Goal: Task Accomplishment & Management: Use online tool/utility

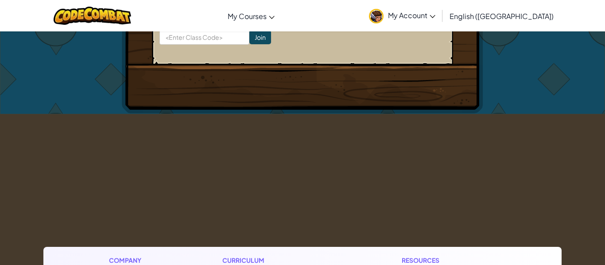
scroll to position [321, 0]
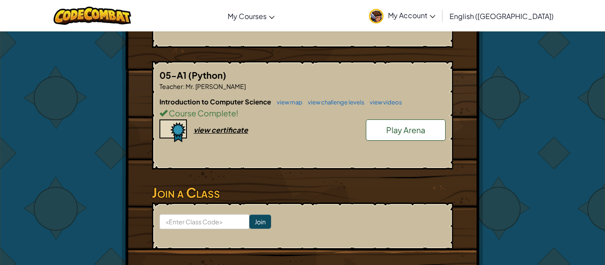
click at [413, 136] on link "Play Arena" at bounding box center [406, 130] width 80 height 21
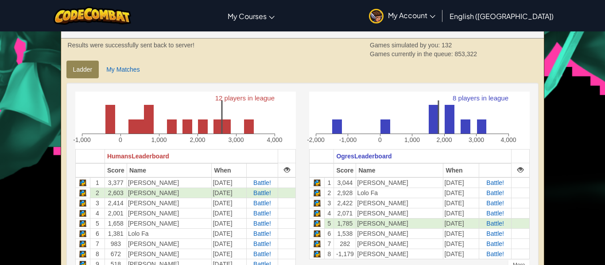
scroll to position [56, 0]
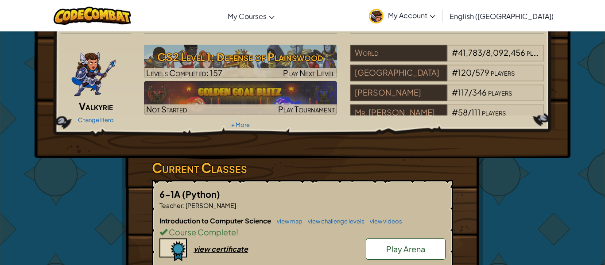
scroll to position [25, 0]
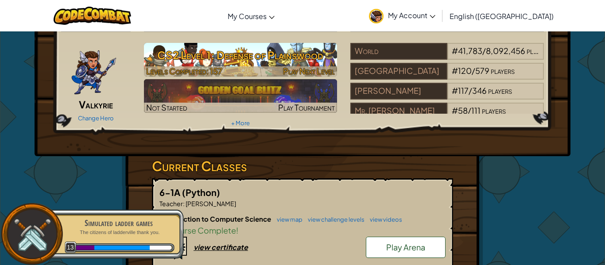
click at [274, 65] on img at bounding box center [240, 60] width 193 height 34
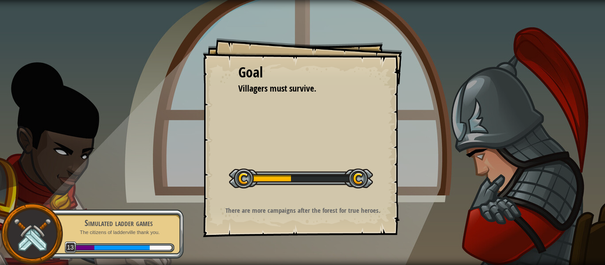
click at [268, 71] on div "Goal" at bounding box center [302, 72] width 128 height 20
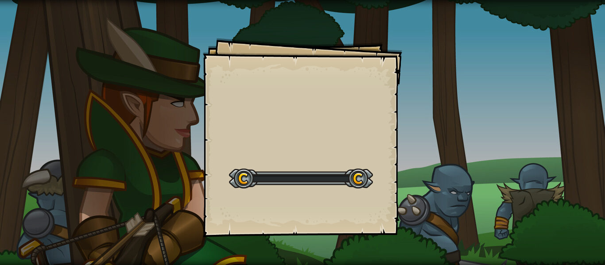
click at [381, 151] on div "Goals Start Level Error loading from server. Try refreshing the page. You'll ne…" at bounding box center [302, 137] width 199 height 199
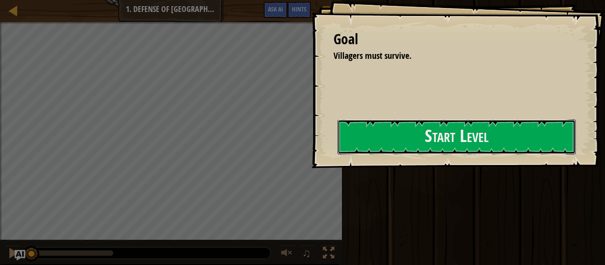
click at [381, 151] on button "Start Level" at bounding box center [456, 137] width 238 height 35
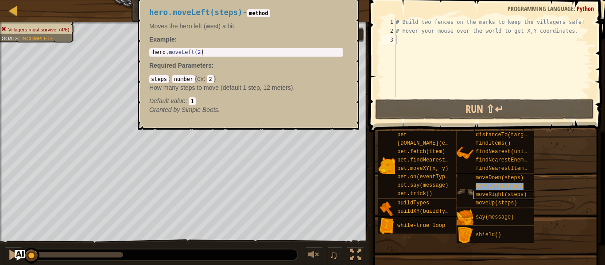
click at [521, 188] on span "moveLeft(steps)" at bounding box center [499, 186] width 48 height 6
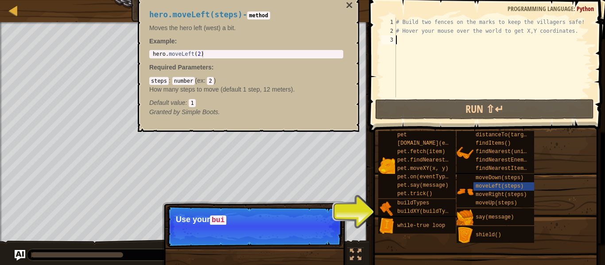
click at [541, 182] on div "pet pet.chase(enemy) pet.fetch(item) pet.findNearestByType(type) pet.moveXY(x, …" at bounding box center [488, 187] width 221 height 113
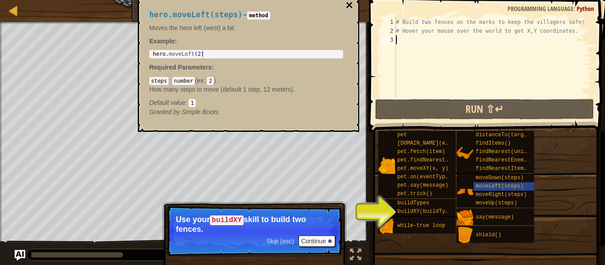
click at [351, 4] on button "×" at bounding box center [349, 5] width 7 height 12
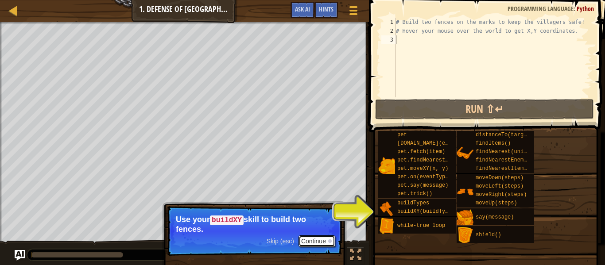
click at [304, 241] on button "Continue" at bounding box center [316, 241] width 37 height 12
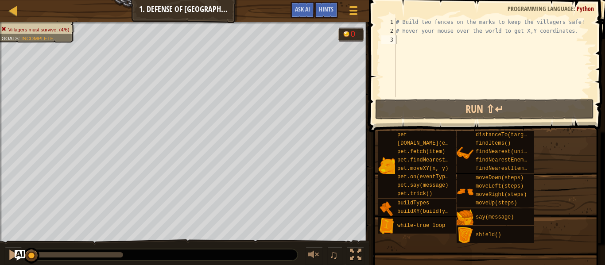
click at [304, 241] on div "♫" at bounding box center [184, 252] width 369 height 27
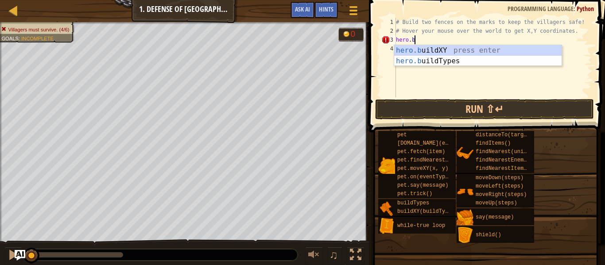
scroll to position [4, 3]
click at [451, 52] on div "hero.bu ildXY press enter hero.bu ildTypes press enter" at bounding box center [477, 66] width 167 height 42
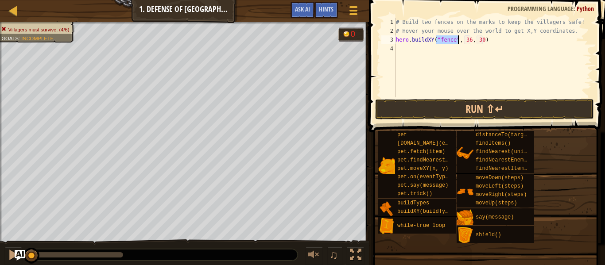
click at [470, 41] on div "# Build two fences on the marks to keep the villagers safe! # Hover your mouse …" at bounding box center [492, 66] width 197 height 97
type textarea "hero.buildXY("fence", 40, 52)"
click at [516, 109] on button "Run ⇧↵" at bounding box center [484, 109] width 219 height 20
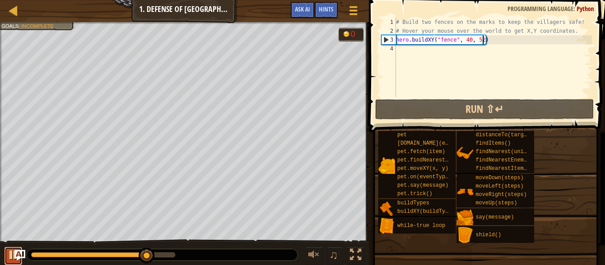
click at [12, 260] on div at bounding box center [14, 255] width 12 height 12
click at [405, 52] on div "# Build two fences on the marks to keep the villagers safe! # Hover your mouse …" at bounding box center [492, 66] width 197 height 97
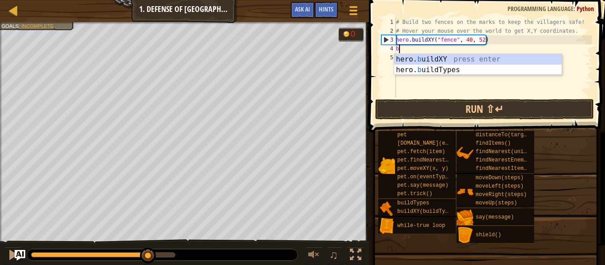
scroll to position [4, 0]
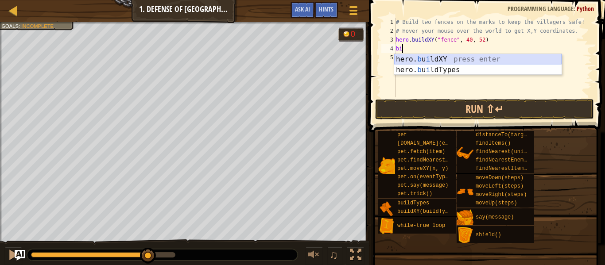
click at [485, 58] on div "hero. b u i ldXY press enter hero. b u i ldTypes press enter" at bounding box center [477, 75] width 167 height 42
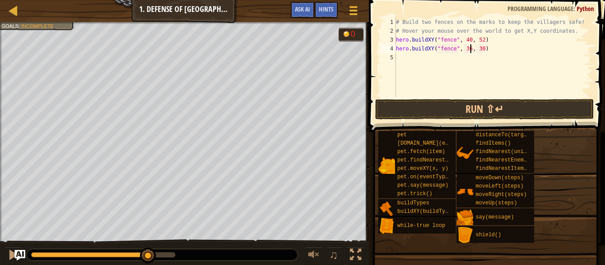
click at [471, 51] on div "# Build two fences on the marks to keep the villagers safe! # Hover your mouse …" at bounding box center [492, 66] width 197 height 97
type textarea "hero.buildXY("fence", 40, 20)"
click at [488, 105] on button "Run ⇧↵" at bounding box center [484, 109] width 219 height 20
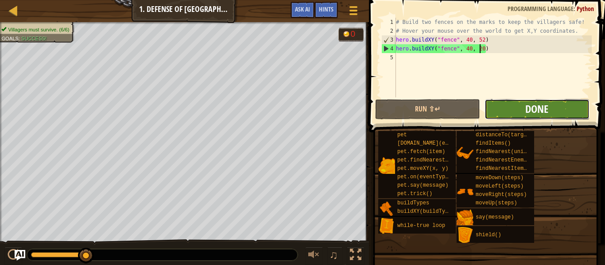
click at [531, 114] on span "Done" at bounding box center [536, 109] width 23 height 14
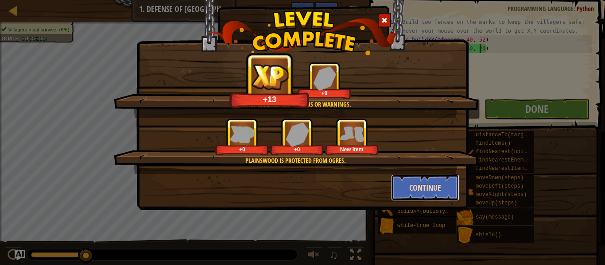
click at [421, 186] on button "Continue" at bounding box center [425, 187] width 69 height 27
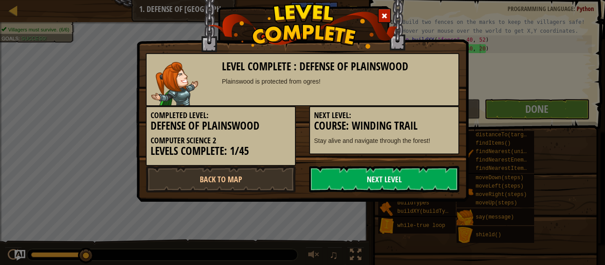
click at [420, 186] on link "Next Level" at bounding box center [384, 179] width 150 height 27
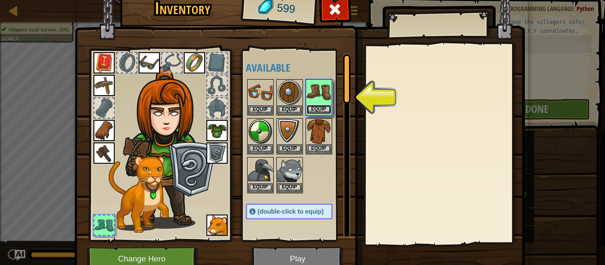
click at [330, 105] on button "Equip" at bounding box center [318, 109] width 25 height 9
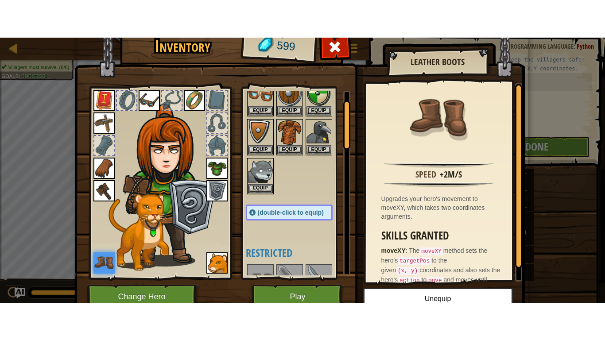
scroll to position [33, 0]
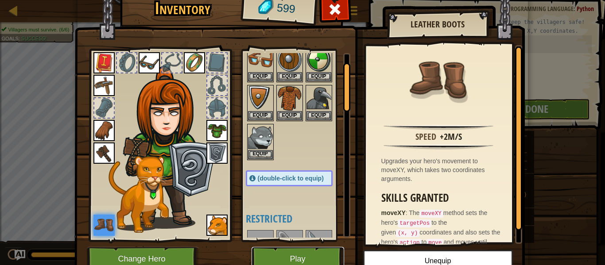
click at [317, 260] on button "Play" at bounding box center [297, 259] width 93 height 24
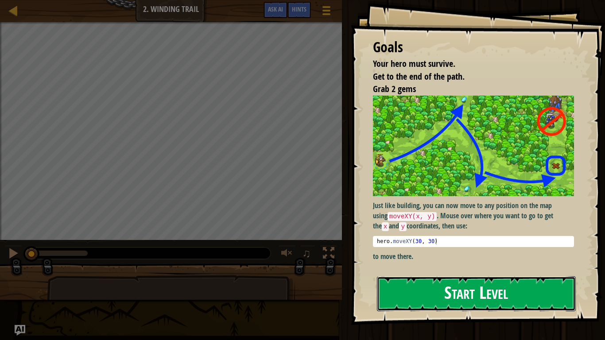
click at [506, 265] on button "Start Level" at bounding box center [476, 293] width 199 height 35
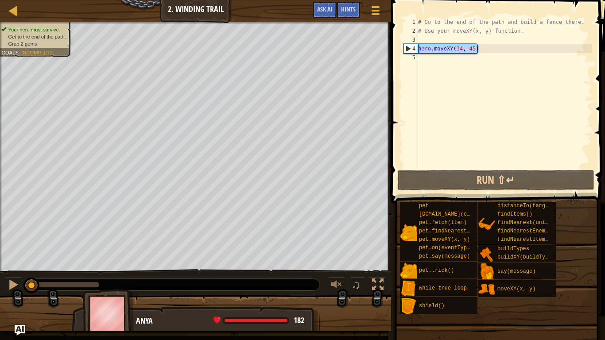
drag, startPoint x: 484, startPoint y: 49, endPoint x: 401, endPoint y: 49, distance: 83.2
click at [401, 49] on div "1 2 3 4 5 # Go to the end of the path and build a fence there. # Use your moveX…" at bounding box center [496, 118] width 216 height 229
type textarea "hero.moveXY(34, 45)"
click at [426, 57] on div "# Go to the end of the path and build a fence there. # Use your moveXY(x, y) fu…" at bounding box center [503, 102] width 175 height 168
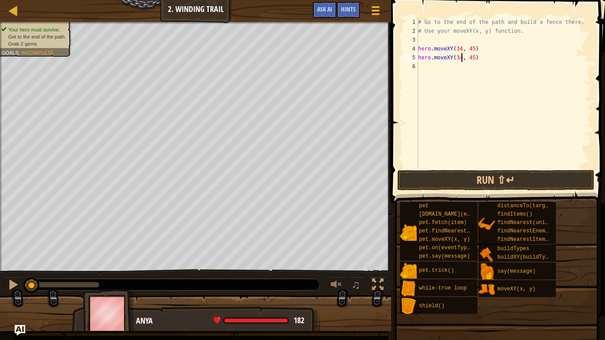
click at [460, 58] on div "# Go to the end of the path and build a fence there. # Use your moveXY(x, y) fu…" at bounding box center [503, 102] width 175 height 168
type textarea "hero.moveXY(36, 60)"
click at [460, 74] on div "# Go to the end of the path and build a fence there. # Use your moveXY(x, y) fu…" at bounding box center [503, 102] width 175 height 168
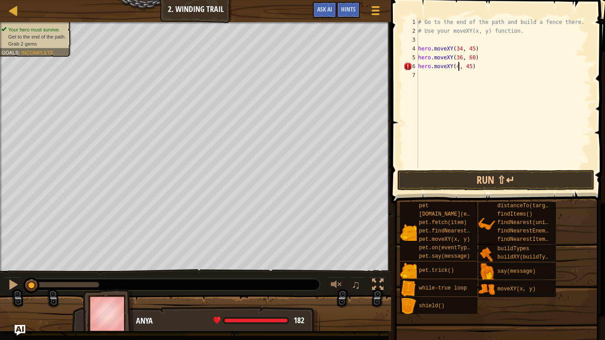
scroll to position [4, 7]
type textarea "hero.moveXY(48, 21)"
type textarea "hero.moveXY(37, 13)"
type textarea "hero.moveXY(36, 60)"
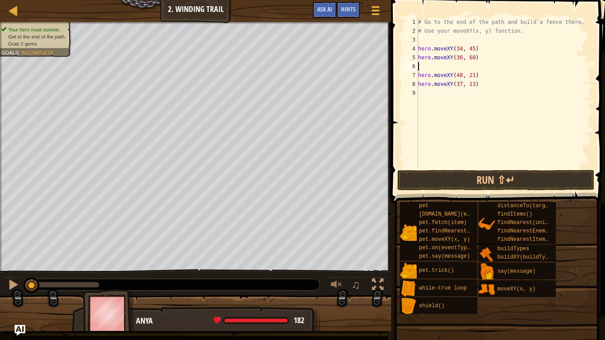
type textarea "V"
type textarea "hero.moveXY(37, 13)"
type textarea "hero.moveXY(48, 21)"
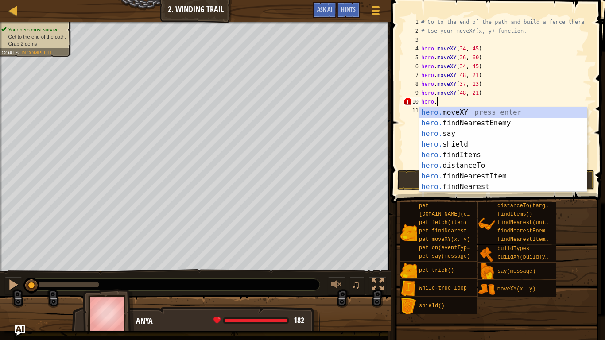
scroll to position [4, 2]
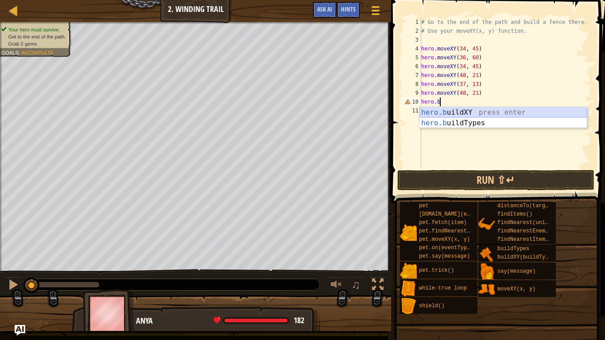
click at [461, 113] on div "hero.b uildXY press enter hero.b uildTypes press enter" at bounding box center [502, 128] width 167 height 42
type textarea "hero.buildXY("fence", 36, 30)"
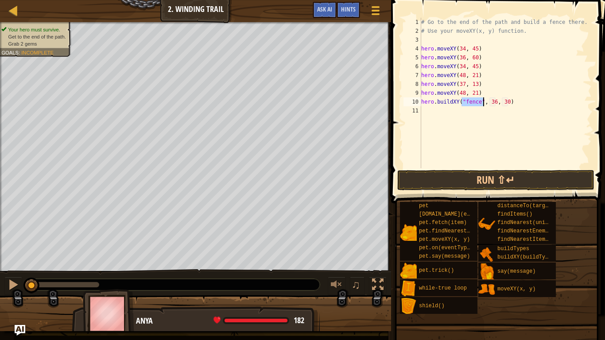
click at [463, 135] on div "# Go to the end of the path and build a fence there. # Use your moveXY(x, y) fu…" at bounding box center [505, 102] width 172 height 168
type textarea "hero.buildXY("fence", 72, 25)"
click at [482, 179] on button "Run ⇧↵" at bounding box center [495, 180] width 197 height 20
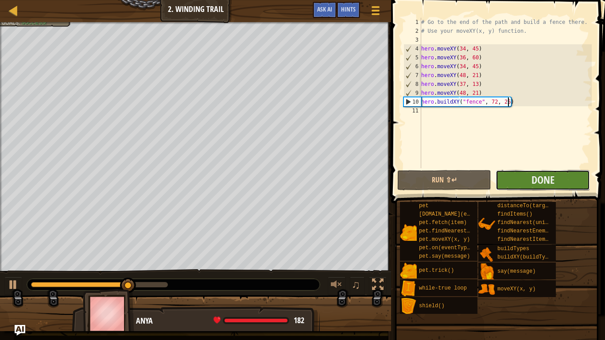
click at [566, 182] on button "Done" at bounding box center [542, 180] width 94 height 20
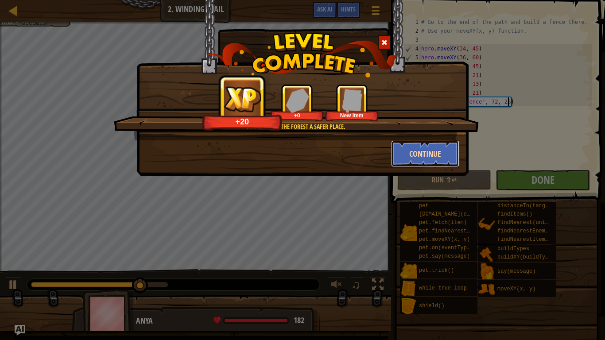
click at [411, 162] on button "Continue" at bounding box center [425, 153] width 69 height 27
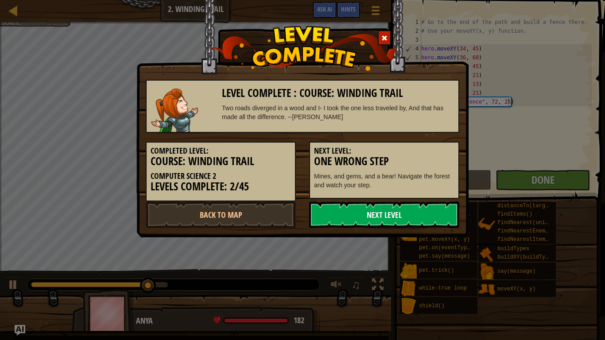
click at [360, 220] on link "Next Level" at bounding box center [384, 214] width 150 height 27
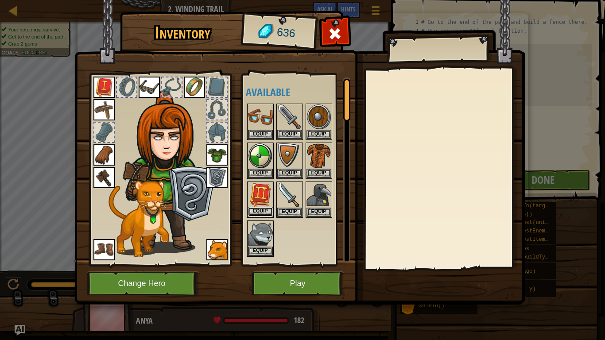
click at [262, 211] on button "Equip" at bounding box center [260, 211] width 25 height 9
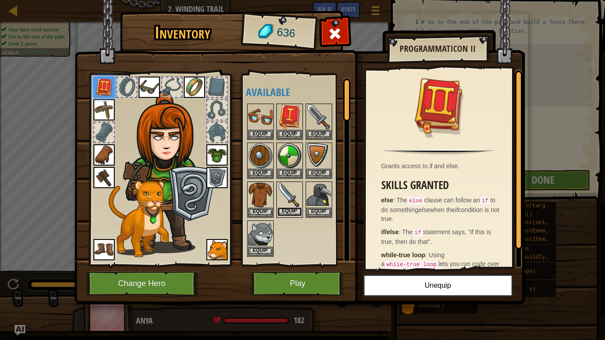
click at [285, 212] on button "Equip" at bounding box center [289, 211] width 25 height 9
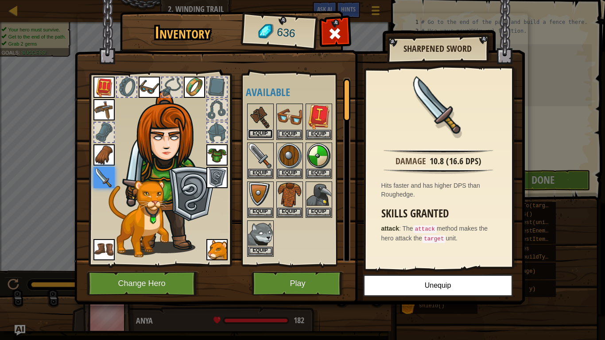
click at [262, 129] on button "Equip" at bounding box center [260, 133] width 25 height 9
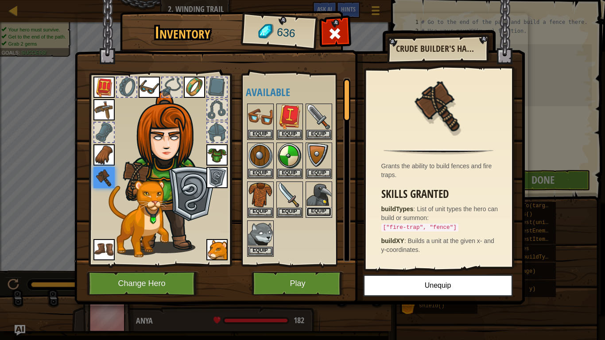
click at [327, 209] on button "Equip" at bounding box center [318, 211] width 25 height 9
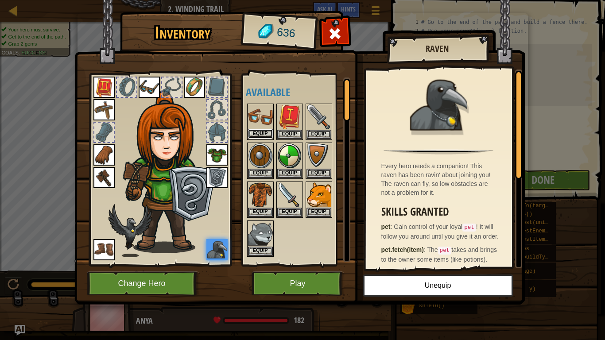
click at [258, 130] on button "Equip" at bounding box center [260, 133] width 25 height 9
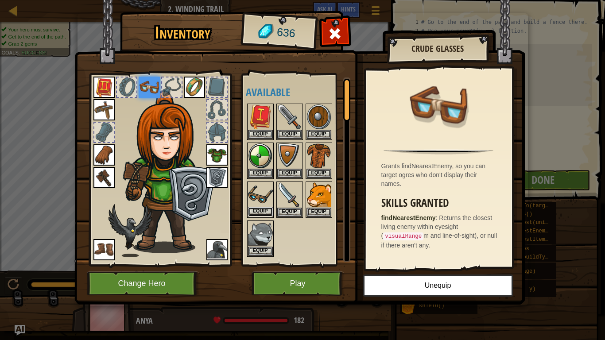
click at [269, 212] on button "Equip" at bounding box center [260, 211] width 25 height 9
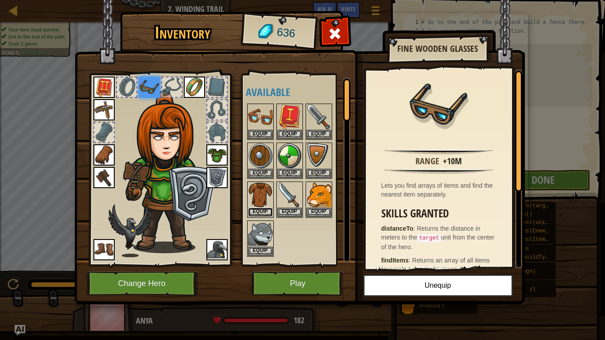
click at [269, 212] on button "Equip" at bounding box center [260, 212] width 25 height 9
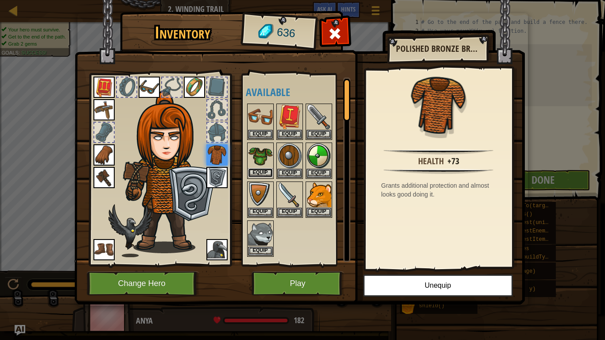
click at [265, 174] on button "Equip" at bounding box center [260, 172] width 25 height 9
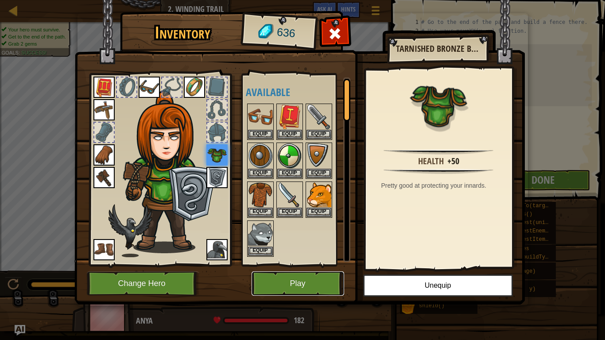
click at [312, 265] on button "Play" at bounding box center [297, 283] width 93 height 24
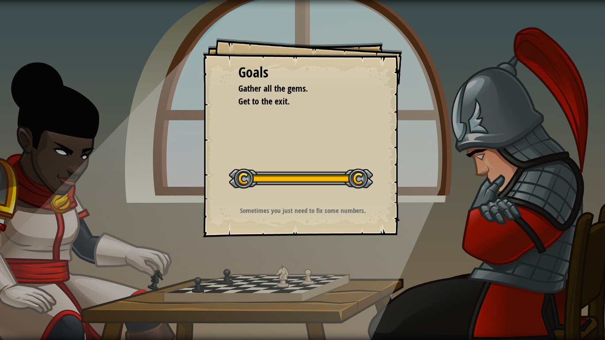
click at [312, 265] on div at bounding box center [171, 285] width 342 height 44
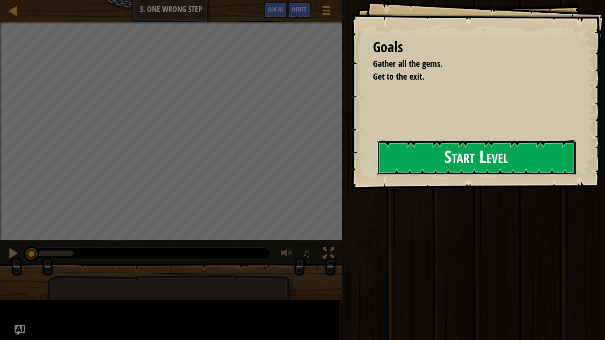
click at [381, 165] on button "Start Level" at bounding box center [476, 157] width 199 height 35
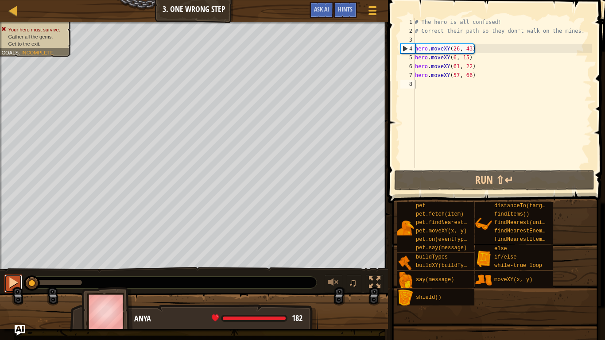
click at [10, 265] on div at bounding box center [14, 283] width 12 height 12
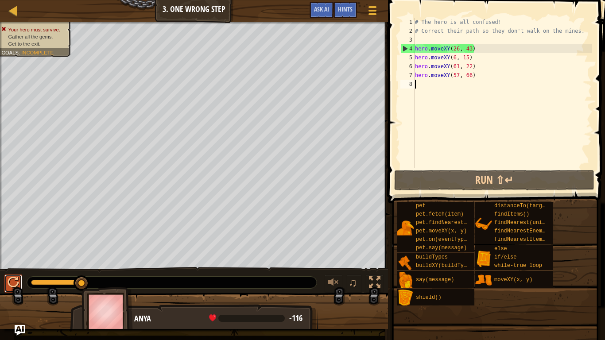
click at [18, 265] on div at bounding box center [14, 283] width 12 height 12
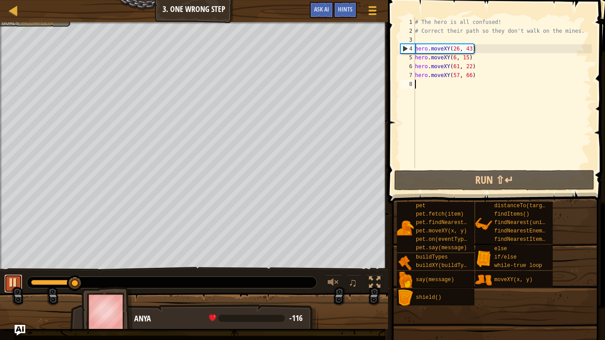
click at [18, 265] on div at bounding box center [14, 283] width 12 height 12
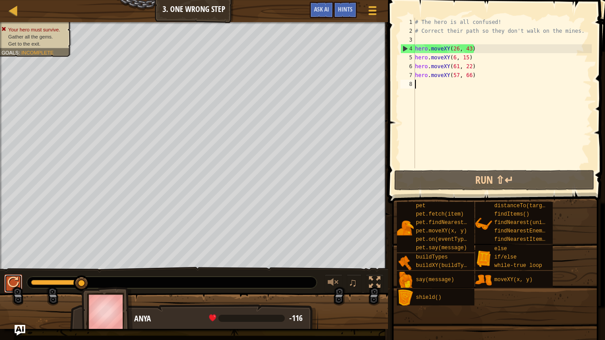
click at [18, 265] on div at bounding box center [14, 283] width 12 height 12
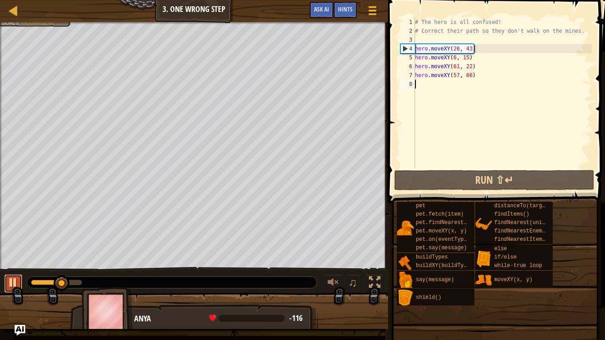
click at [18, 265] on div at bounding box center [14, 283] width 12 height 12
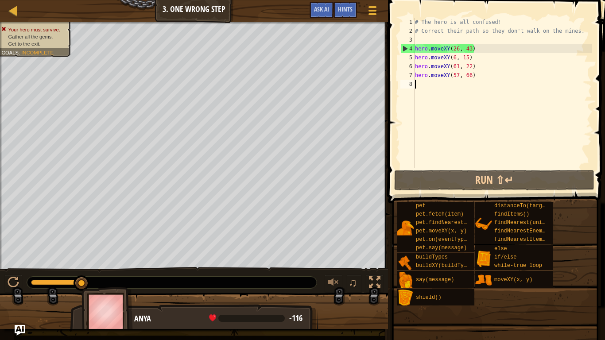
click at [494, 85] on div "# The hero is all confused! # Correct their path so they don't walk on the mine…" at bounding box center [502, 102] width 178 height 168
click at [490, 81] on div "# The hero is all confused! # Correct their path so they don't walk on the mine…" at bounding box center [502, 102] width 178 height 168
click at [490, 76] on div "# The hero is all confused! # Correct their path so they don't walk on the mine…" at bounding box center [502, 102] width 178 height 168
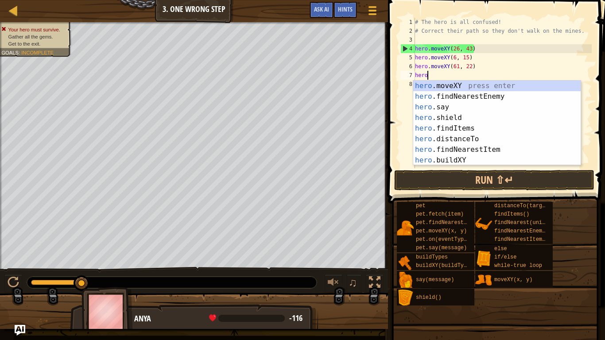
type textarea "h"
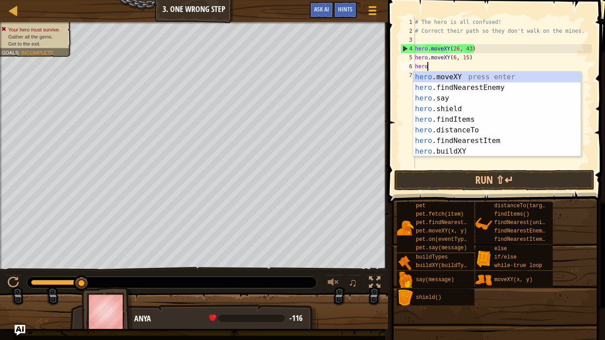
type textarea "h"
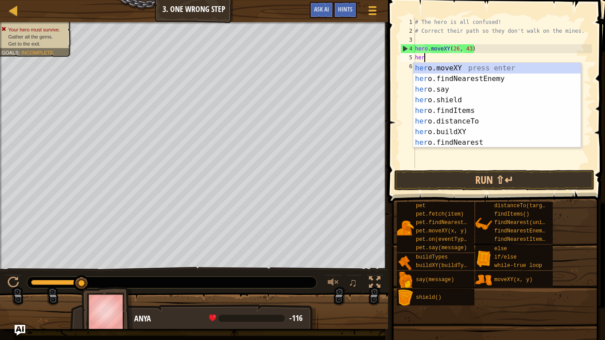
type textarea "h"
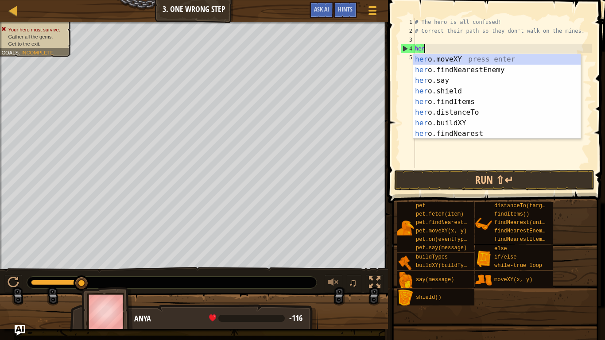
type textarea "h"
type textarea "# Correct their path so they don't walk on the mines."
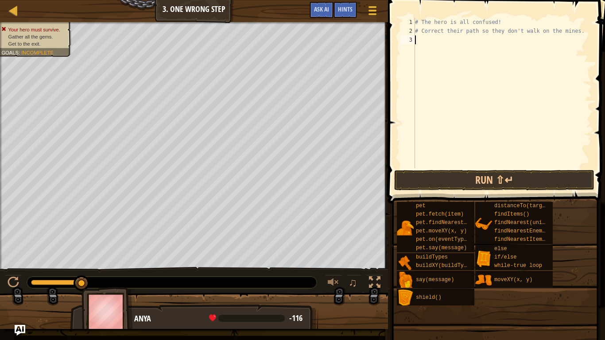
paste textarea "hero.moveXY(34, 45)"
click at [507, 181] on button "Run ⇧↵" at bounding box center [494, 180] width 200 height 20
type textarea "hero.moveXY(15, 49)"
click at [452, 184] on button "Run ⇧↵" at bounding box center [494, 180] width 200 height 20
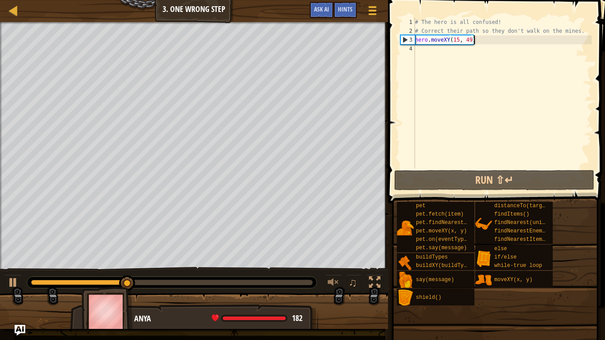
scroll to position [4, 0]
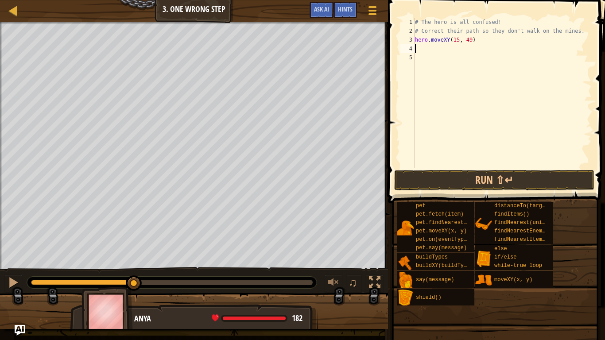
paste textarea "hero.moveXY(34, 45)"
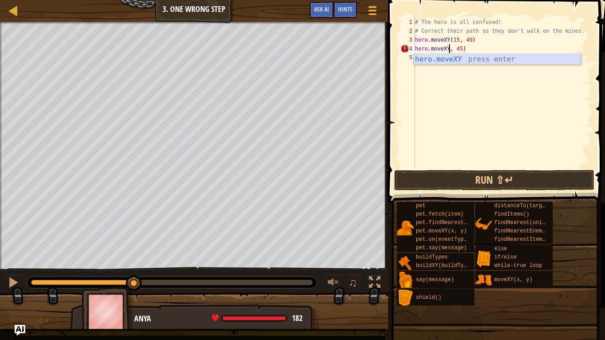
click at [519, 60] on div "hero.moveXY press enter" at bounding box center [496, 70] width 167 height 32
type textarea "hero.moveXY(x, y), 45)"
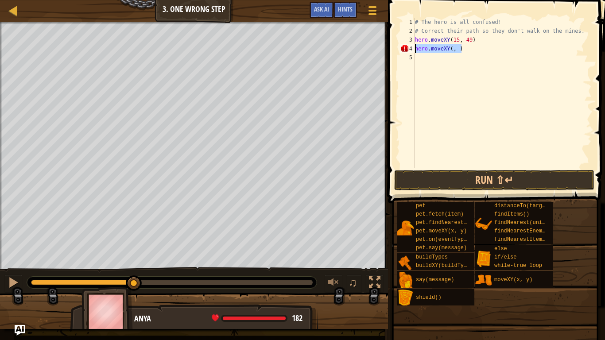
drag, startPoint x: 481, startPoint y: 45, endPoint x: 404, endPoint y: 50, distance: 77.2
click at [404, 50] on div "hero.moveXY(, ) 1 2 3 4 5 # The hero is all confused! # Correct their path so t…" at bounding box center [494, 93] width 193 height 150
click at [468, 49] on div "# The hero is all confused! # Correct their path so they don't walk on the mine…" at bounding box center [502, 93] width 178 height 150
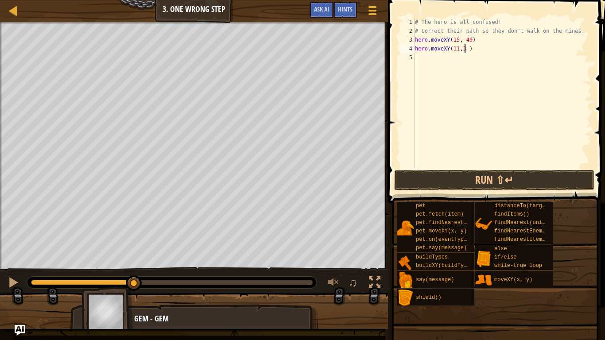
scroll to position [4, 8]
type textarea "hero.moveXY(11,36)"
paste textarea "hero.moveXY(, )"
drag, startPoint x: 469, startPoint y: 58, endPoint x: 399, endPoint y: 59, distance: 69.5
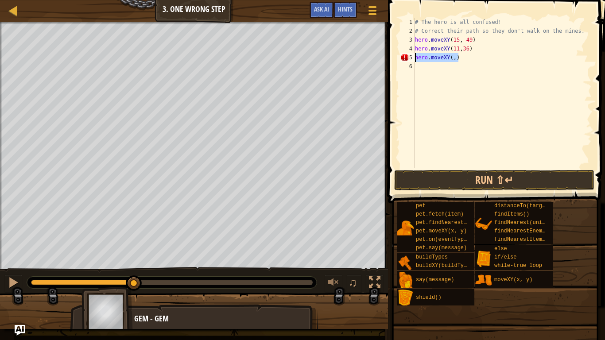
click at [399, 59] on div "hero.moveXY(,) 1 2 3 4 5 6 # The hero is all confused! # Correct their path so …" at bounding box center [494, 93] width 193 height 150
click at [451, 58] on div "# The hero is all confused! # Correct their path so they don't walk on the mine…" at bounding box center [502, 93] width 178 height 150
type textarea "hero.moveXY(35,25)"
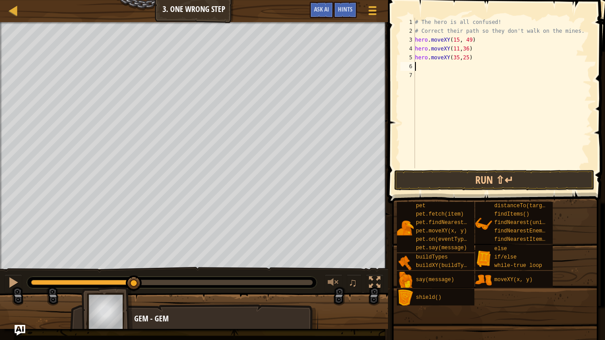
paste textarea "hero.moveXY(,)"
type textarea "hero.moveXY(40,56)"
paste textarea "hero.moveXY(,)"
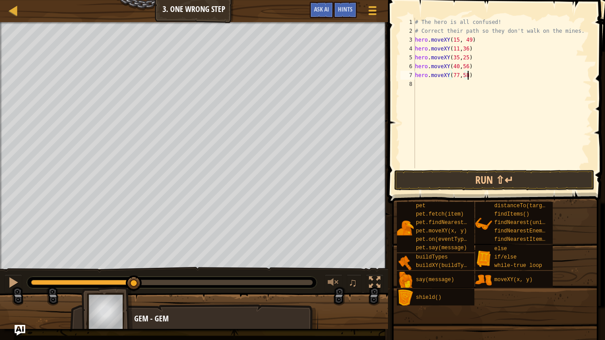
scroll to position [4, 8]
type textarea "hero.moveXY(77,58)"
click at [443, 175] on button "Run ⇧↵" at bounding box center [494, 180] width 200 height 20
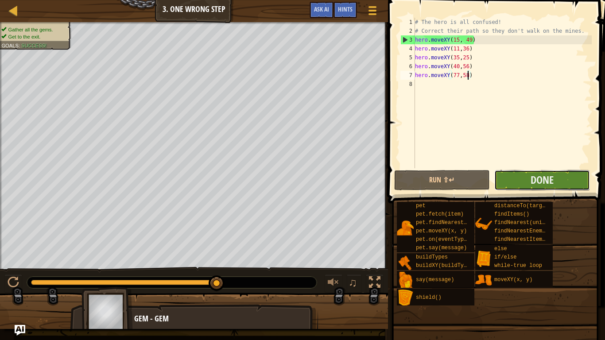
click at [528, 180] on button "Done" at bounding box center [542, 180] width 96 height 20
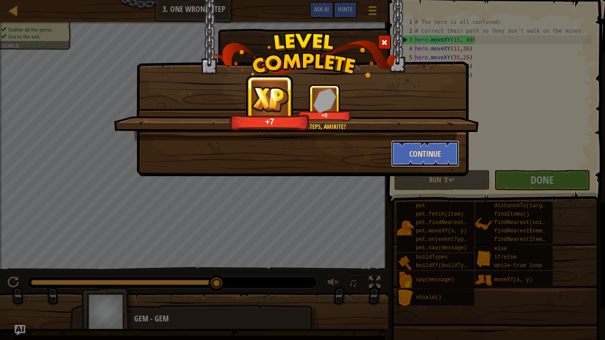
click at [406, 148] on button "Continue" at bounding box center [425, 153] width 69 height 27
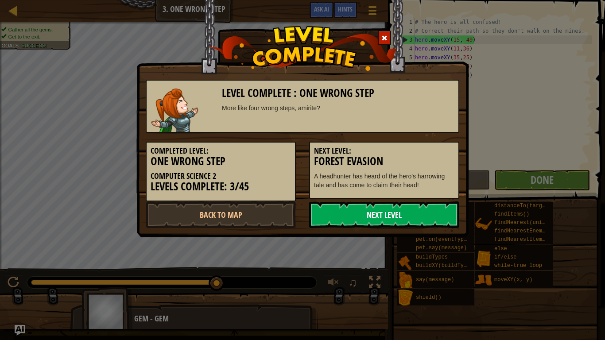
click at [393, 211] on link "Next Level" at bounding box center [384, 214] width 150 height 27
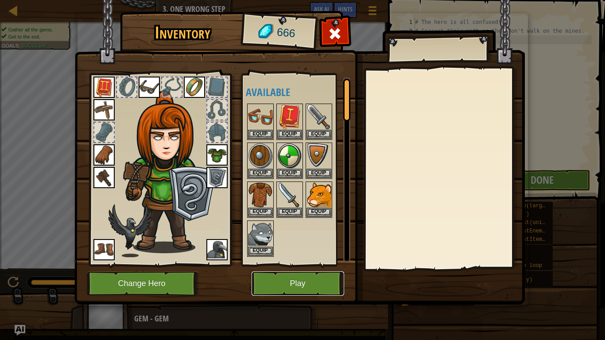
click at [318, 265] on button "Play" at bounding box center [297, 283] width 93 height 24
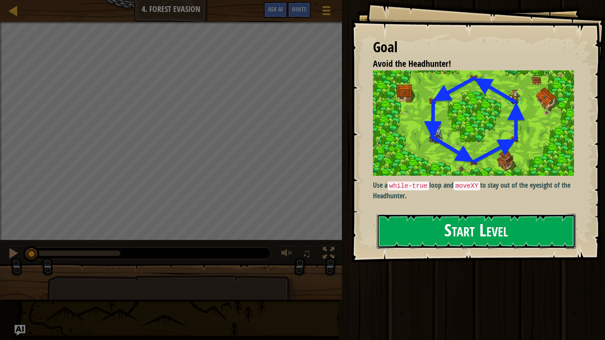
click at [472, 228] on button "Start Level" at bounding box center [476, 231] width 199 height 35
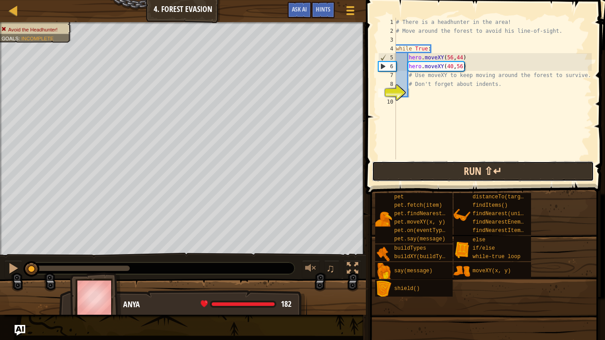
click at [474, 167] on button "Run ⇧↵" at bounding box center [483, 171] width 222 height 20
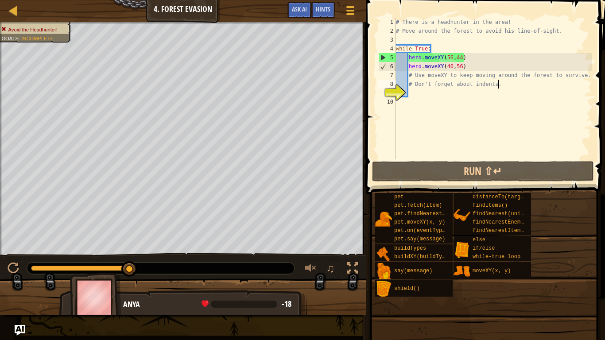
click at [498, 85] on div "# There is a headhunter in the area! # Move around the forest to avoid his line…" at bounding box center [492, 97] width 197 height 159
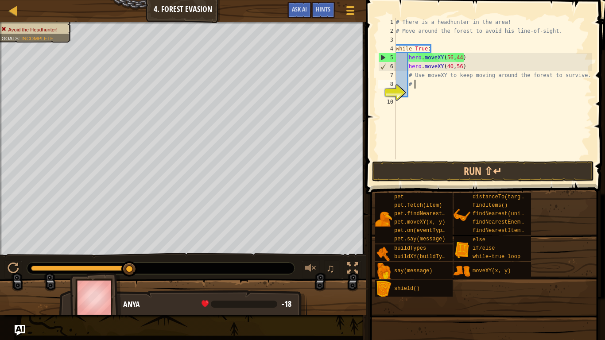
type textarea "#"
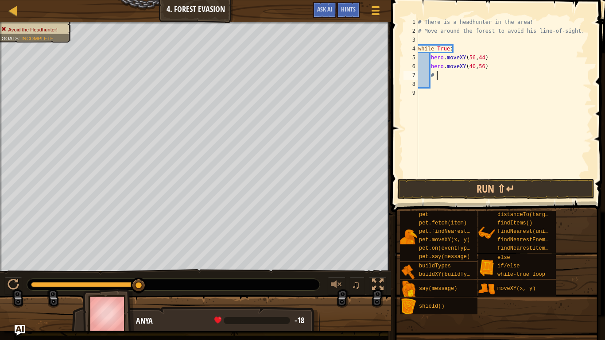
type textarea "#"
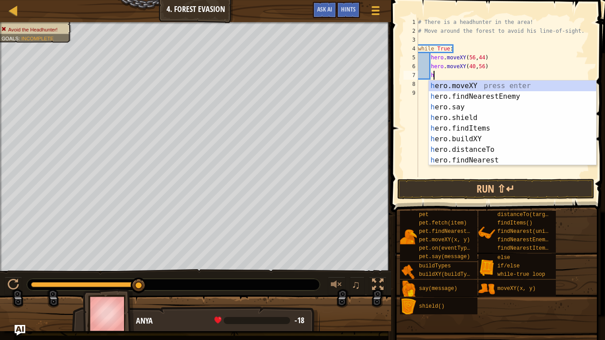
scroll to position [4, 2]
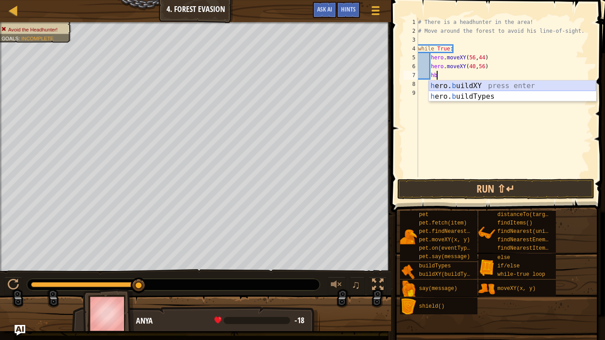
click at [552, 84] on div "h ero. b uildXY press enter h ero. b uildTypes press enter" at bounding box center [511, 102] width 167 height 42
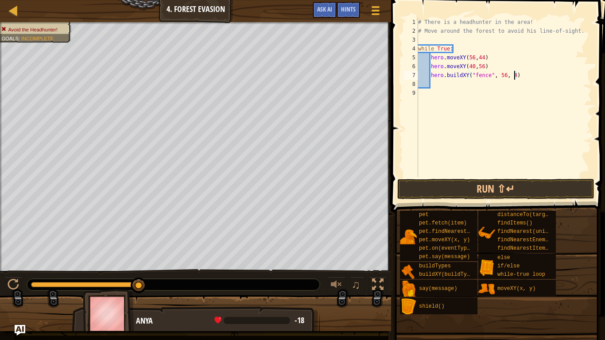
scroll to position [4, 14]
type textarea "hero.buildXY("fence", 56, 44)"
click at [505, 193] on button "Run ⇧↵" at bounding box center [495, 189] width 197 height 20
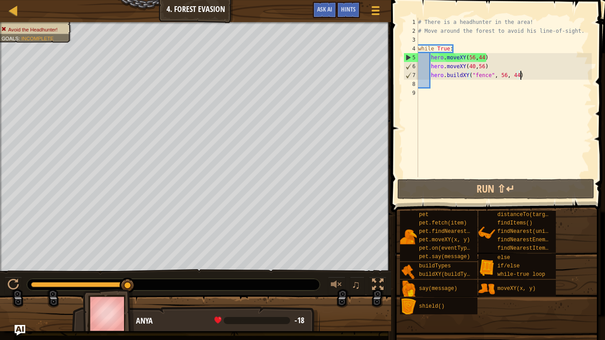
scroll to position [4, 1]
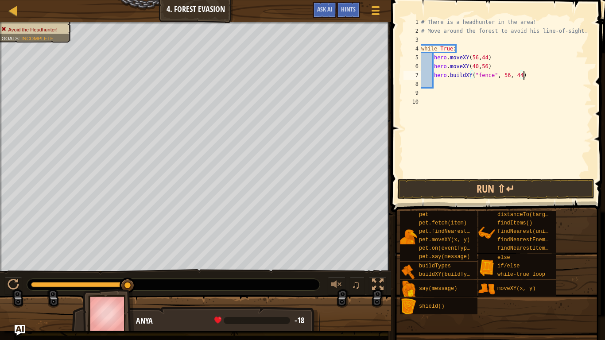
drag, startPoint x: 528, startPoint y: 77, endPoint x: 490, endPoint y: 81, distance: 38.3
click at [490, 81] on div "# There is a headhunter in the area! # Move around the forest to avoid his line…" at bounding box center [505, 106] width 172 height 177
click at [523, 76] on div "# There is a headhunter in the area! # Move around the forest to avoid his line…" at bounding box center [505, 97] width 172 height 159
drag, startPoint x: 523, startPoint y: 76, endPoint x: 498, endPoint y: 81, distance: 25.3
click at [498, 81] on div "# There is a headhunter in the area! # Move around the forest to avoid his line…" at bounding box center [505, 106] width 172 height 177
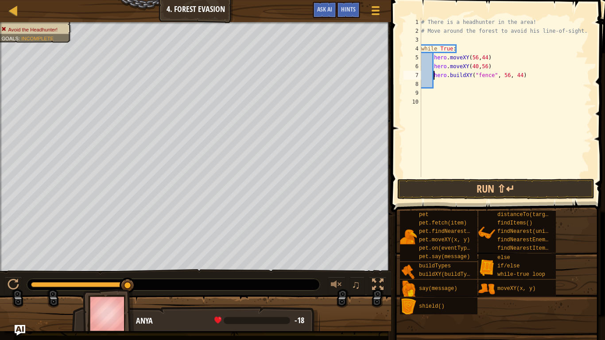
click at [433, 77] on div "# There is a headhunter in the area! # Move around the forest to avoid his line…" at bounding box center [505, 106] width 172 height 177
drag, startPoint x: 433, startPoint y: 77, endPoint x: 517, endPoint y: 63, distance: 84.8
click at [517, 63] on div "# There is a headhunter in the area! # Move around the forest to avoid his line…" at bounding box center [505, 106] width 172 height 177
click at [526, 75] on div "# There is a headhunter in the area! # Move around the forest to avoid his line…" at bounding box center [505, 106] width 172 height 177
type textarea "hero.buildXY("fence", 56, 44)"
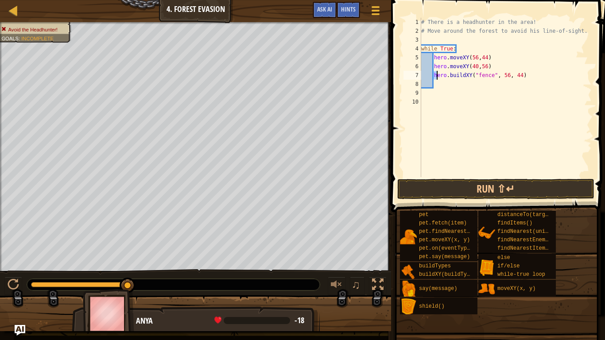
drag, startPoint x: 434, startPoint y: 76, endPoint x: 452, endPoint y: 77, distance: 18.2
click at [452, 77] on div "# There is a headhunter in the area! # Move around the forest to avoid his line…" at bounding box center [505, 106] width 172 height 177
click at [504, 46] on div "# There is a headhunter in the area! # Move around the forest to avoid his line…" at bounding box center [505, 106] width 172 height 177
click at [436, 75] on div "# There is a headhunter in the area! # Move around the forest to avoid his line…" at bounding box center [505, 97] width 172 height 159
click at [433, 75] on div "# There is a headhunter in the area! # Move around the forest to avoid his line…" at bounding box center [505, 106] width 172 height 177
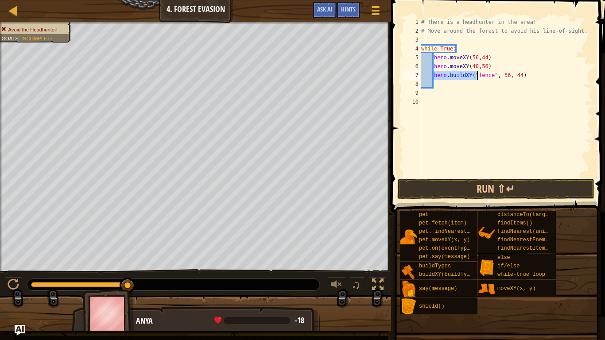
drag, startPoint x: 433, startPoint y: 75, endPoint x: 482, endPoint y: 73, distance: 49.6
click at [482, 73] on div "# There is a headhunter in the area! # Move around the forest to avoid his line…" at bounding box center [505, 106] width 172 height 177
click at [528, 57] on div "# There is a headhunter in the area! # Move around the forest to avoid his line…" at bounding box center [505, 106] width 172 height 177
drag, startPoint x: 527, startPoint y: 78, endPoint x: 432, endPoint y: 76, distance: 95.2
click at [432, 76] on div "# There is a headhunter in the area! # Move around the forest to avoid his line…" at bounding box center [505, 106] width 172 height 177
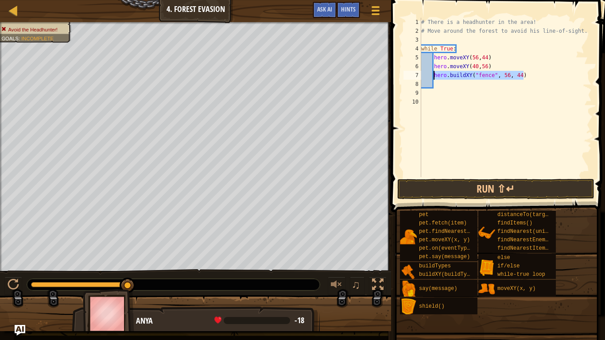
click at [530, 76] on div "# There is a headhunter in the area! # Move around the forest to avoid his line…" at bounding box center [505, 97] width 172 height 159
paste textarea "hero.buildXY("fence", 56, 44)"
type textarea "hero.buildXY("fence", 51, 44)"
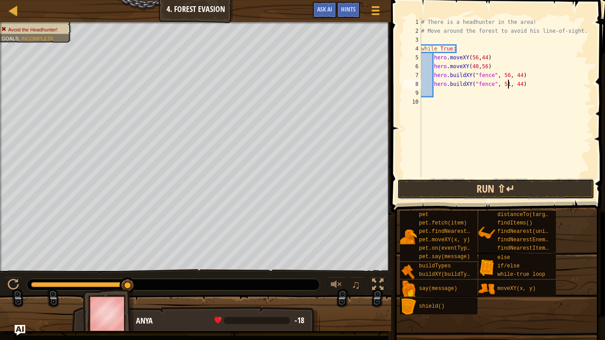
click at [515, 189] on button "Run ⇧↵" at bounding box center [495, 189] width 197 height 20
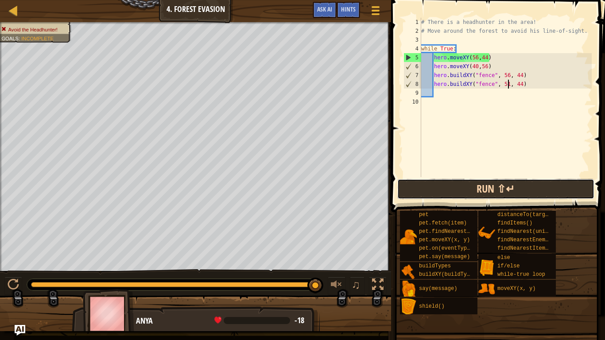
click at [451, 190] on button "Run ⇧↵" at bounding box center [495, 189] width 197 height 20
click at [462, 194] on button "Run ⇧↵" at bounding box center [495, 189] width 197 height 20
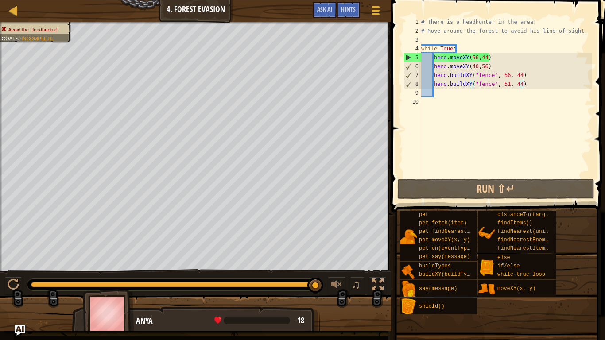
scroll to position [4, 1]
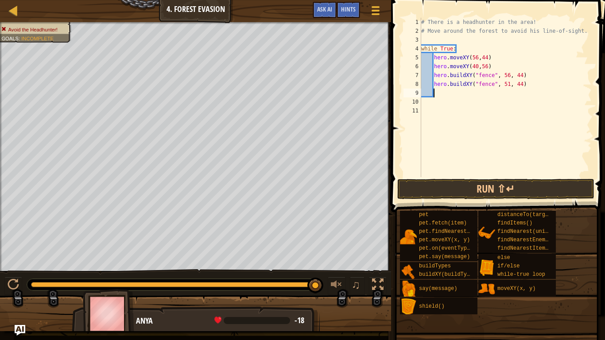
paste textarea "hero.buildXY("fence", 56, 44)"
type textarea "hero.buildXY("fence", 61, 45)"
click at [464, 188] on button "Run ⇧↵" at bounding box center [495, 189] width 197 height 20
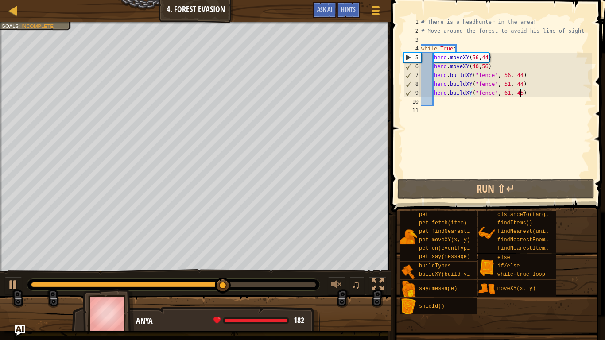
click at [439, 104] on div "# There is a headhunter in the area! # Move around the forest to avoid his line…" at bounding box center [505, 106] width 172 height 177
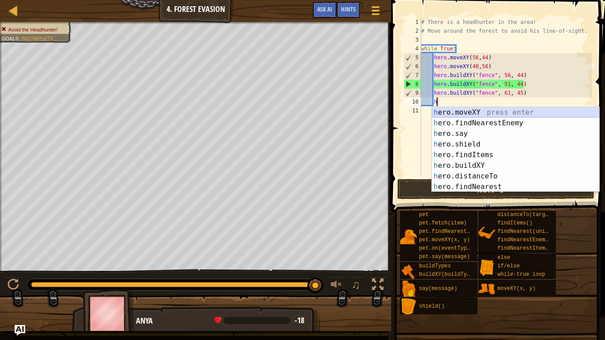
click at [478, 115] on div "h ero.moveXY press enter h ero.findNearestEnemy press enter h ero.say press ent…" at bounding box center [515, 160] width 167 height 106
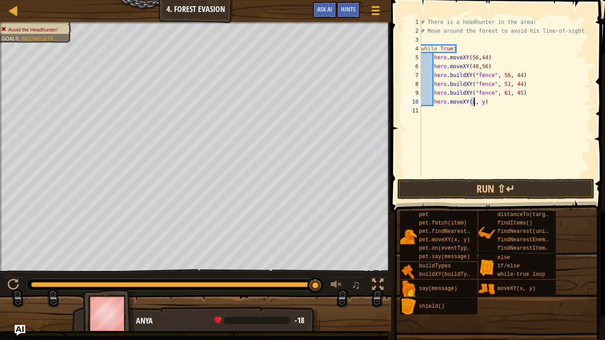
click at [506, 104] on div "# There is a headhunter in the area! # Move around the forest to avoid his line…" at bounding box center [505, 106] width 172 height 177
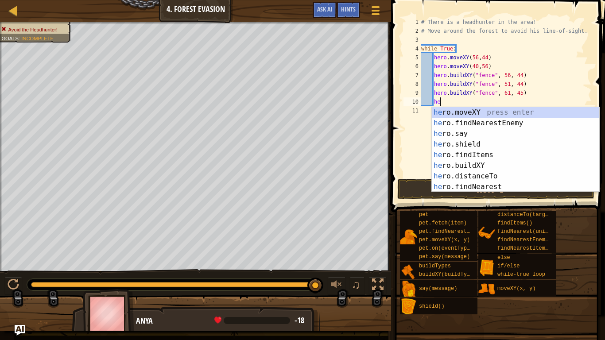
type textarea "h"
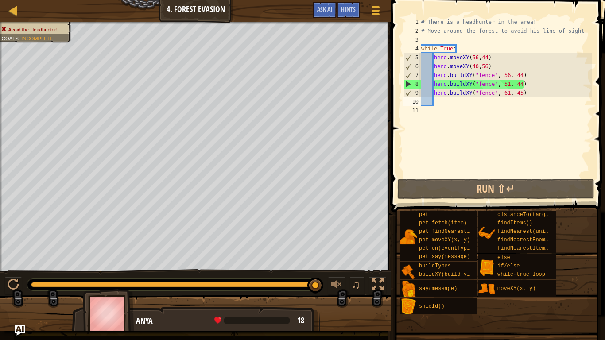
paste textarea "hero.buildXY("fence", 56, 44)"
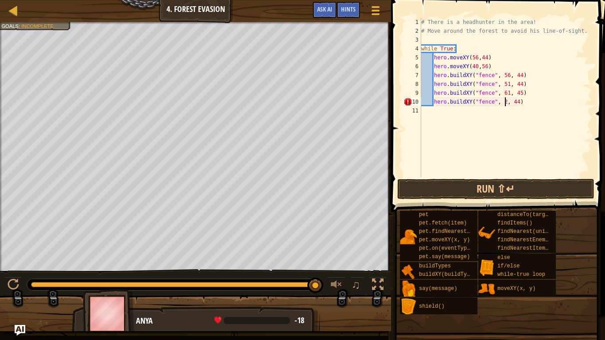
type textarea "hero.buildXY("fence", 24, 44)"
paste textarea "hero.buildXY("fence", 56, 44)"
type textarea "hero.buildXY("fence", 28, 45)"
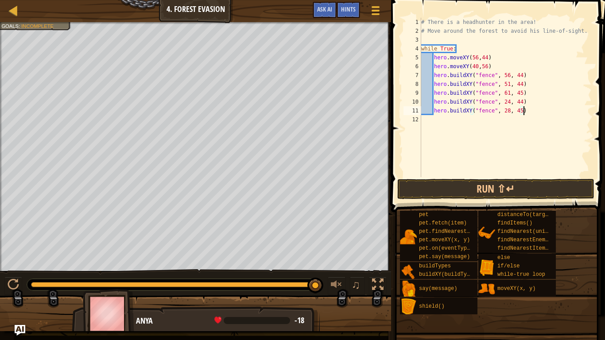
scroll to position [4, 0]
paste textarea "hero.buildXY("fence", 56, 44)"
type textarea "hero.buildXY("fence", 19, 44)"
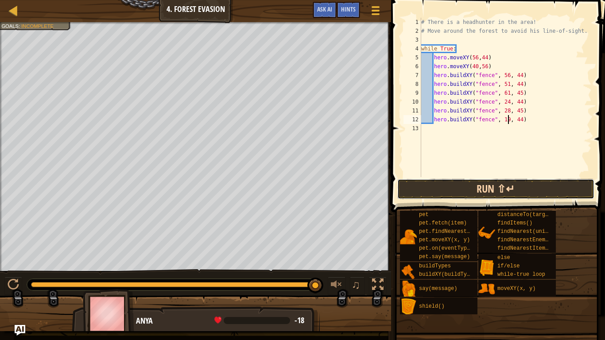
click at [453, 190] on button "Run ⇧↵" at bounding box center [495, 189] width 197 height 20
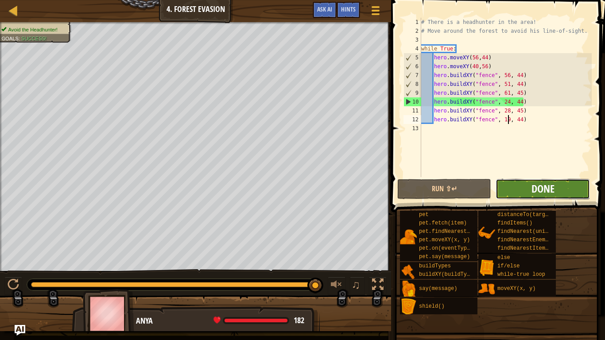
click at [548, 182] on span "Done" at bounding box center [542, 188] width 23 height 14
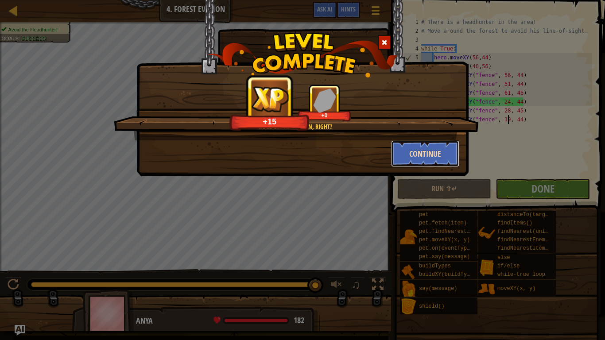
click at [414, 150] on button "Continue" at bounding box center [425, 153] width 69 height 27
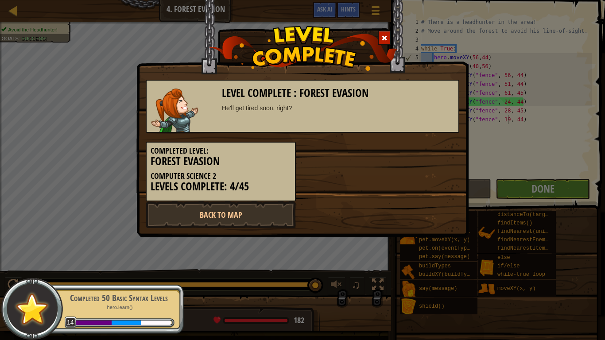
click at [487, 163] on div "Level Complete : Forest Evasion He'll get tired soon, right? Completed Level: F…" at bounding box center [302, 170] width 605 height 340
click at [485, 185] on div "Level Complete : Forest Evasion He'll get tired soon, right? Completed Level: F…" at bounding box center [302, 170] width 605 height 340
click at [230, 208] on link "Back to Map" at bounding box center [221, 214] width 150 height 27
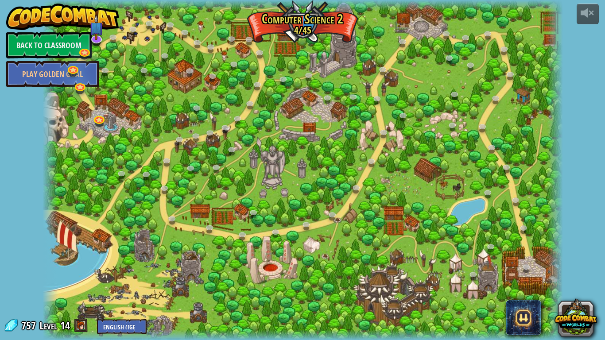
click at [604, 139] on div "powered by Back to Classroom Play Golden Goal 8. Picnic Buster (Locked By Teach…" at bounding box center [302, 170] width 605 height 340
click at [603, 140] on div "powered by Back to Classroom Play Golden Goal 8. Picnic Buster (Locked By Teach…" at bounding box center [302, 170] width 605 height 340
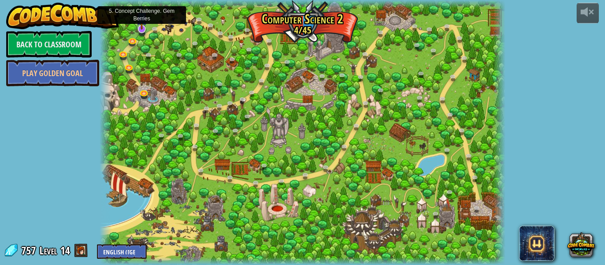
click at [139, 23] on img at bounding box center [141, 17] width 11 height 25
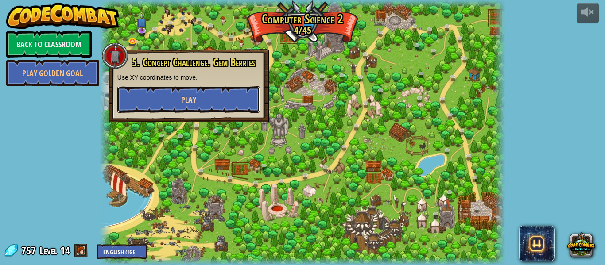
click at [215, 96] on button "Play" at bounding box center [188, 99] width 143 height 27
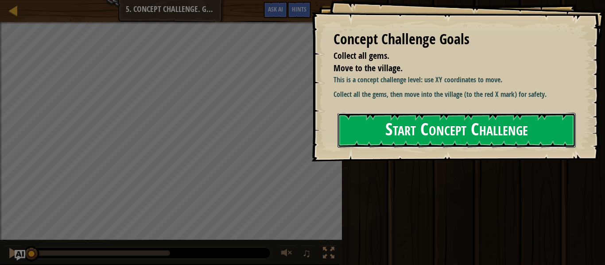
click at [458, 133] on button "Start Concept Challenge" at bounding box center [456, 130] width 238 height 35
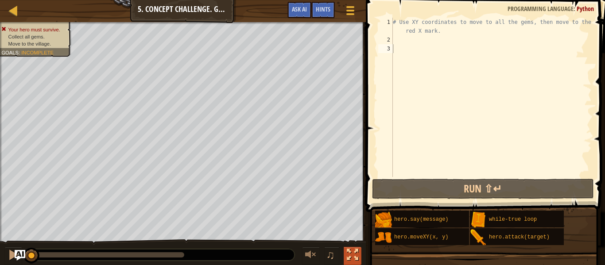
click at [347, 256] on div at bounding box center [353, 255] width 12 height 12
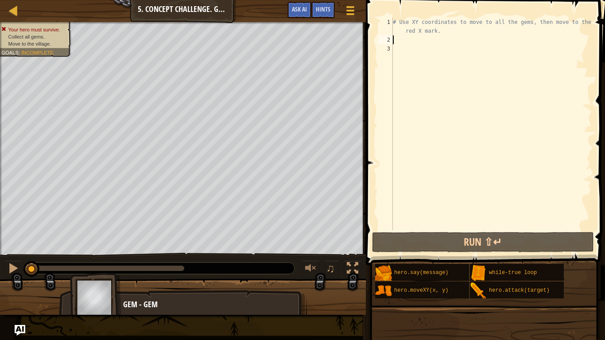
paste textarea "hero.buildXY("fence", 56, 44)"
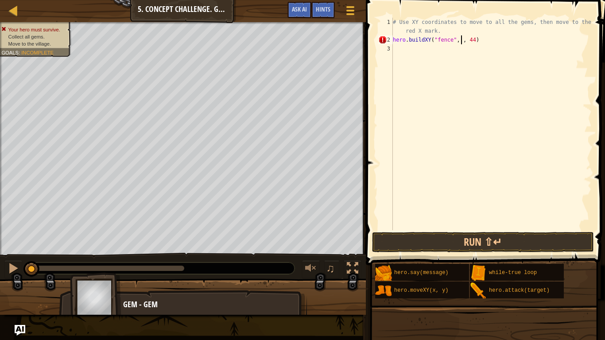
scroll to position [4, 10]
type textarea "hero.buildXY("fence", 8, 52)"
paste textarea "hero.buildXY("fence", 56, 44)"
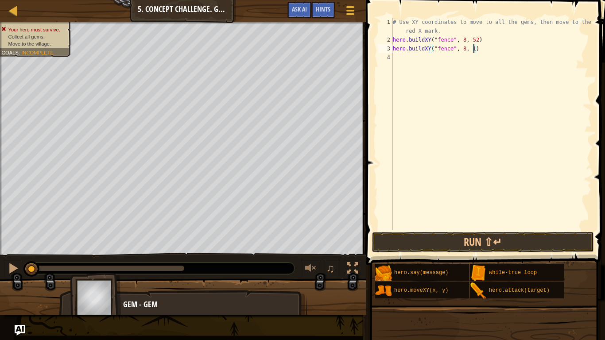
type textarea "hero.buildXY("fence", 8, 18)"
paste textarea "hero.buildXY("fence", 56, 44)"
type textarea "hero.buildXY("fence", 12, 26)"
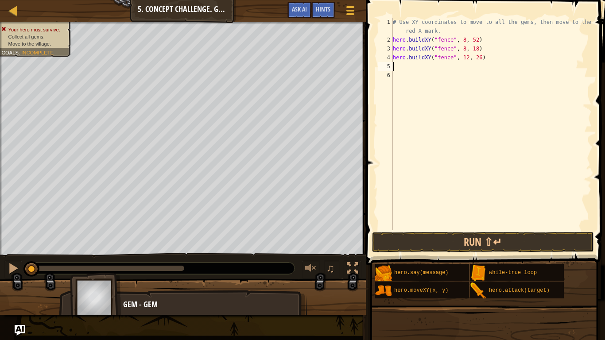
scroll to position [4, 0]
paste textarea "hero.buildXY("fence", 56, 44)"
click at [436, 248] on button "Run ⇧↵" at bounding box center [483, 242] width 222 height 20
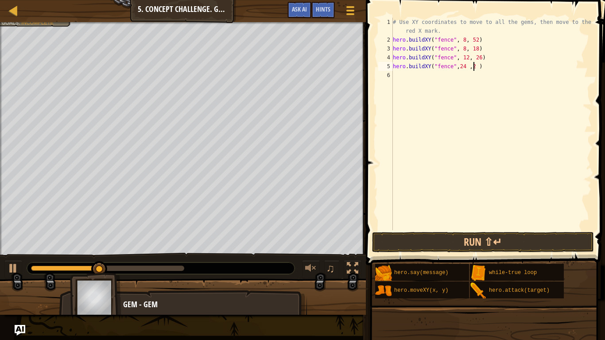
scroll to position [4, 12]
click at [486, 243] on button "Run ⇧↵" at bounding box center [483, 242] width 222 height 20
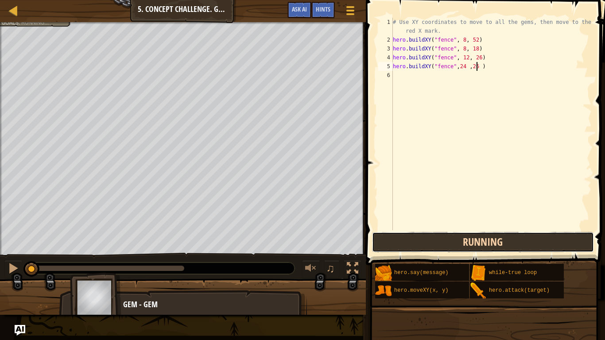
click at [486, 243] on button "Running" at bounding box center [483, 242] width 222 height 20
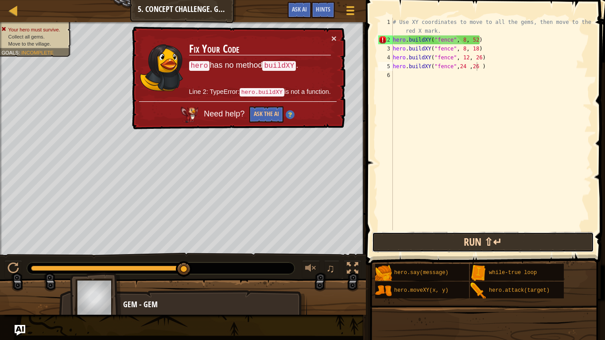
click at [504, 241] on button "Run ⇧↵" at bounding box center [483, 242] width 222 height 20
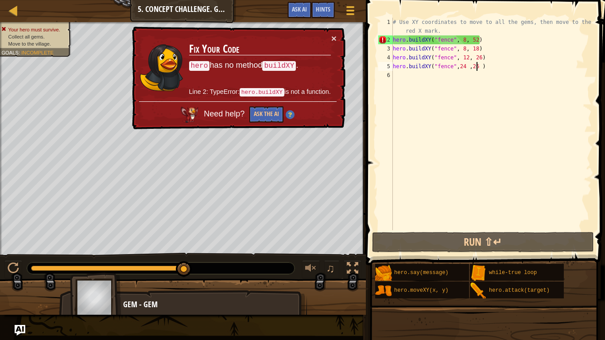
click at [464, 40] on div "# Use XY coordinates to move to all the gems, then move to the red X mark. hero…" at bounding box center [491, 137] width 201 height 239
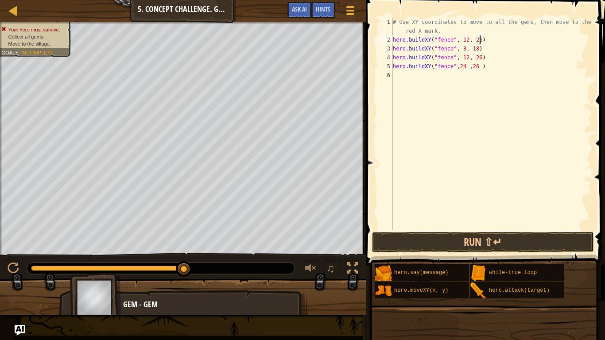
scroll to position [4, 12]
type textarea "hero.buildXY("fence", 12, 26)"
click at [492, 243] on button "Run ⇧↵" at bounding box center [483, 242] width 222 height 20
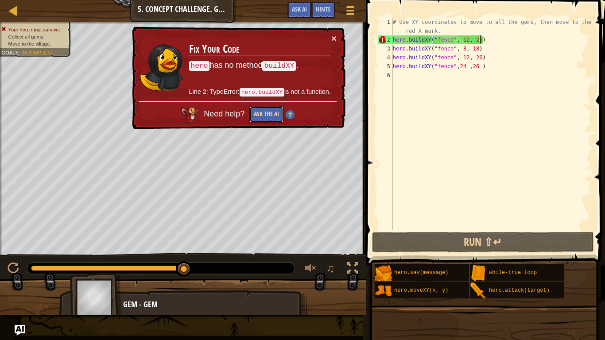
click at [274, 112] on button "Ask the AI" at bounding box center [266, 114] width 34 height 16
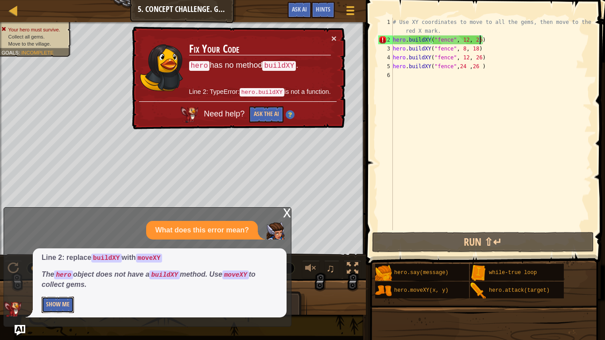
click at [62, 265] on button "Show Me" at bounding box center [58, 305] width 32 height 16
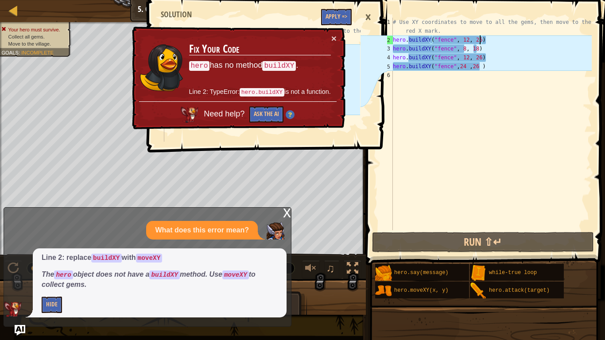
click at [337, 39] on div "× Fix Your Code hero has no method buildXY . Line 2: TypeError: hero.buildXY is…" at bounding box center [237, 78] width 215 height 103
click at [335, 38] on button "×" at bounding box center [333, 38] width 5 height 9
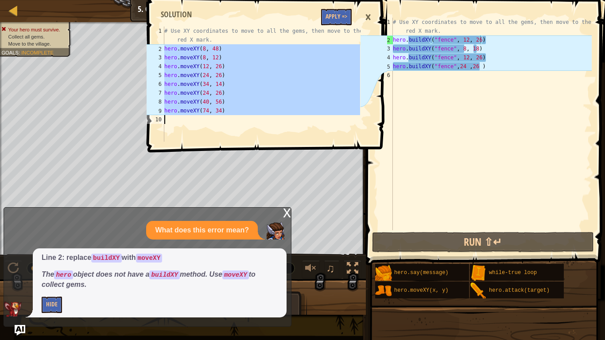
drag, startPoint x: 164, startPoint y: 48, endPoint x: 335, endPoint y: 121, distance: 185.8
click at [335, 121] on div "# Use XY coordinates to move to all the gems, then move to the red X mark. hero…" at bounding box center [260, 98] width 197 height 142
type textarea "hero.moveXY(74, 34)"
click at [514, 70] on div "# Use XY coordinates to move to all the gems, then move to the red X mark. hero…" at bounding box center [491, 137] width 201 height 239
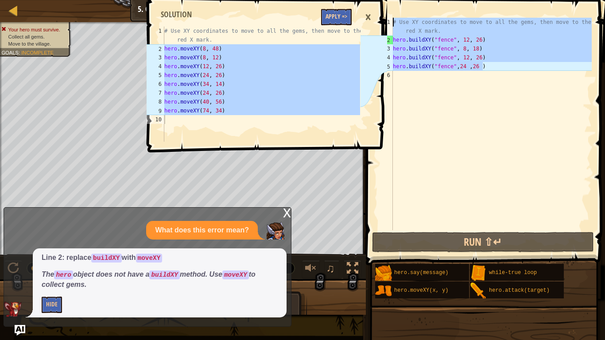
drag, startPoint x: 514, startPoint y: 70, endPoint x: 351, endPoint y: 16, distance: 172.0
click at [351, 16] on div "Map Computer Science 2 5. Concept Challenge. Gem Berries Game Menu Done Hints A…" at bounding box center [302, 170] width 605 height 340
type textarea "# Use XY coordinates to move to all the gems, then move to the red X mark. hero…"
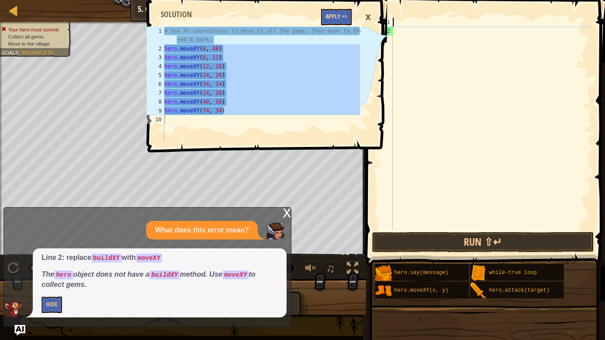
scroll to position [4, 0]
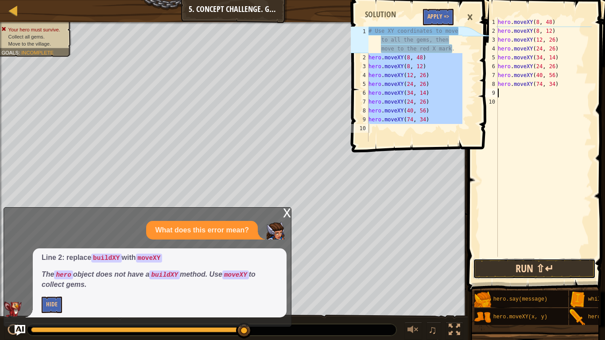
click at [514, 265] on button "Run ⇧↵" at bounding box center [534, 268] width 123 height 20
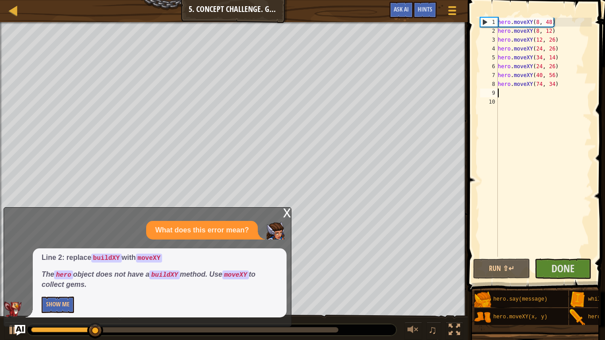
click at [288, 211] on div "x" at bounding box center [287, 212] width 8 height 9
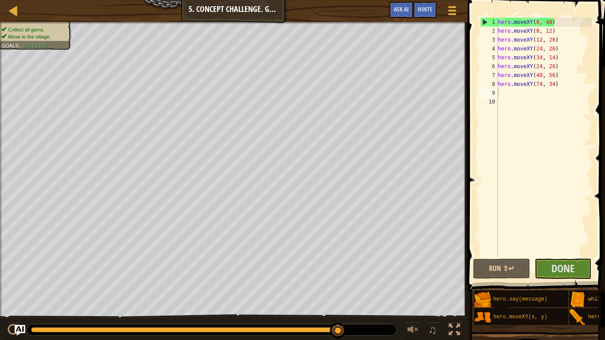
drag, startPoint x: 342, startPoint y: 332, endPoint x: 355, endPoint y: 331, distance: 12.8
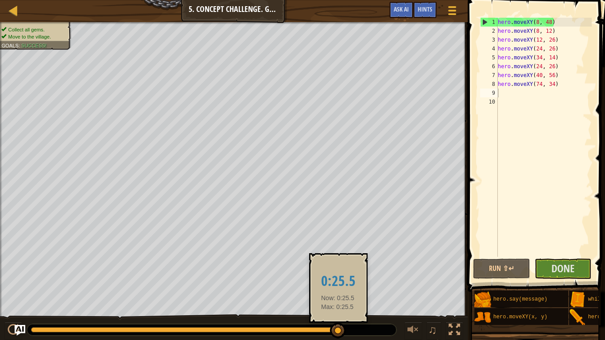
drag, startPoint x: 344, startPoint y: 328, endPoint x: 336, endPoint y: 327, distance: 8.1
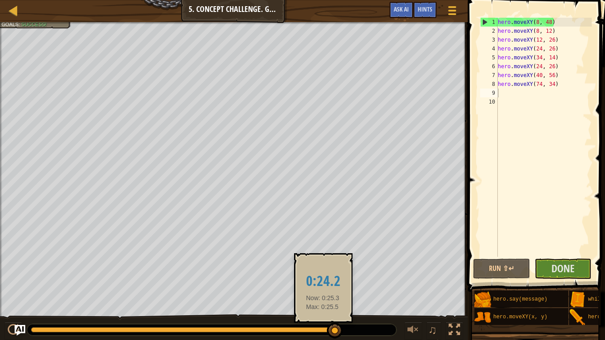
click at [323, 265] on div at bounding box center [183, 329] width 304 height 5
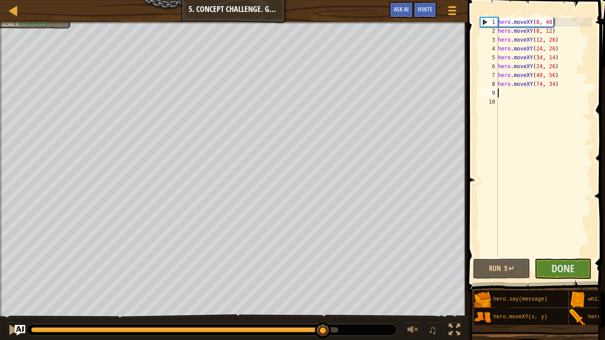
click at [309, 265] on div at bounding box center [177, 329] width 292 height 5
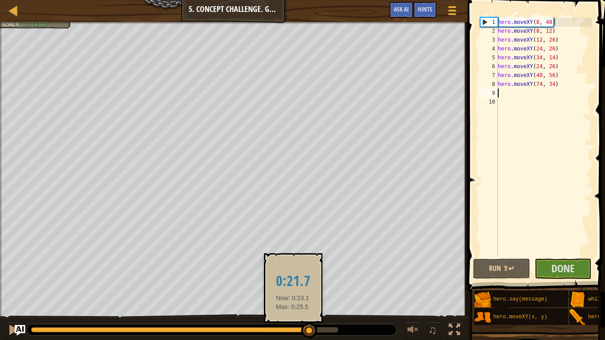
click at [292, 265] on div at bounding box center [170, 329] width 278 height 5
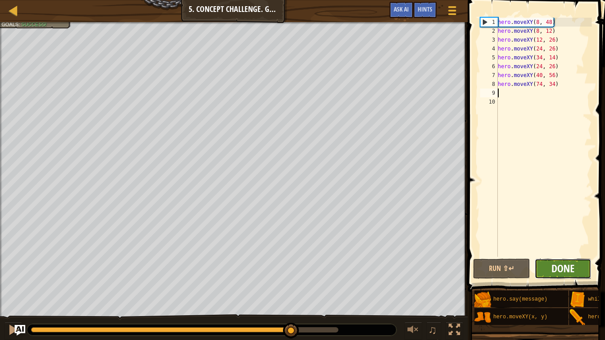
click at [561, 265] on span "Done" at bounding box center [562, 268] width 23 height 14
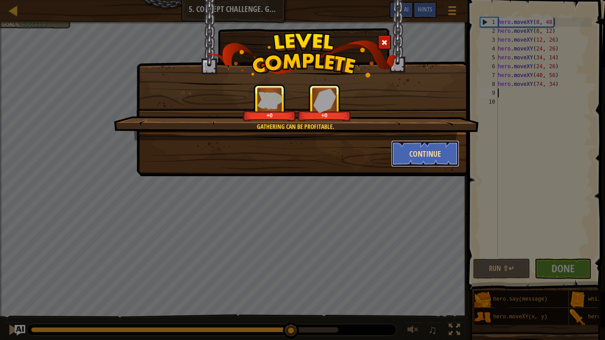
click at [442, 158] on button "Continue" at bounding box center [425, 153] width 69 height 27
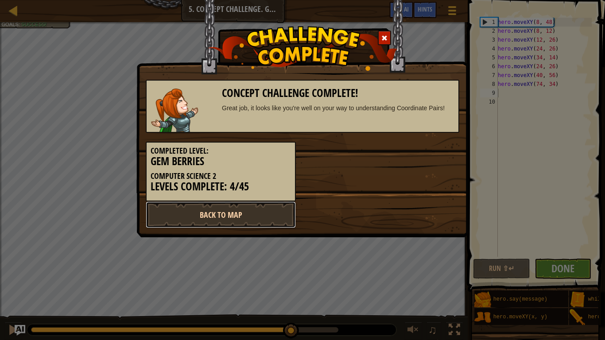
click at [204, 217] on link "Back to Map" at bounding box center [221, 214] width 150 height 27
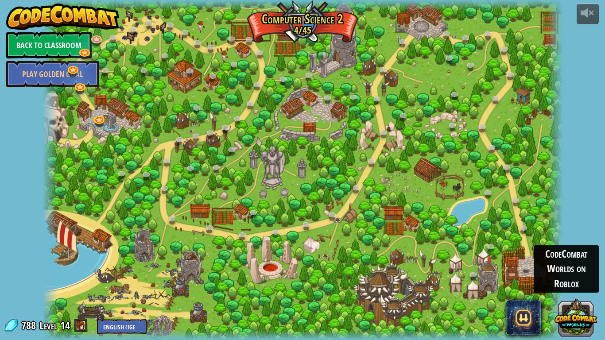
click at [580, 265] on button at bounding box center [575, 317] width 42 height 42
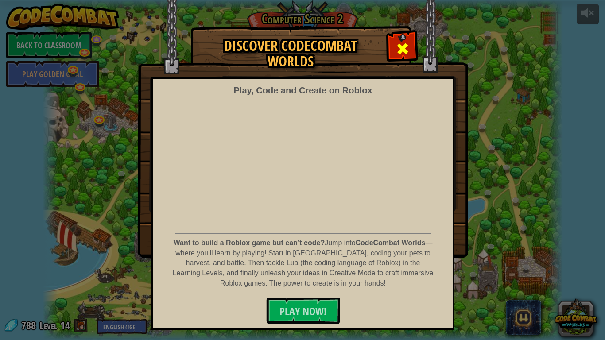
click at [404, 46] on span at bounding box center [402, 49] width 14 height 14
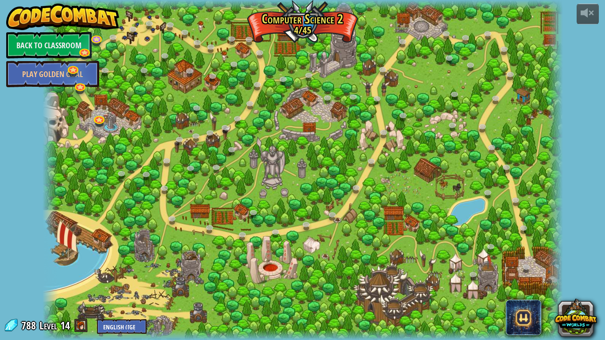
click at [396, 265] on div at bounding box center [302, 170] width 520 height 340
click at [459, 180] on div at bounding box center [302, 170] width 520 height 340
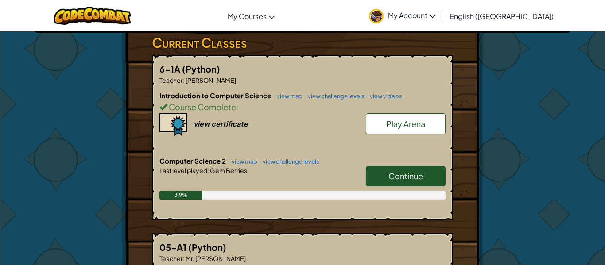
scroll to position [150, 0]
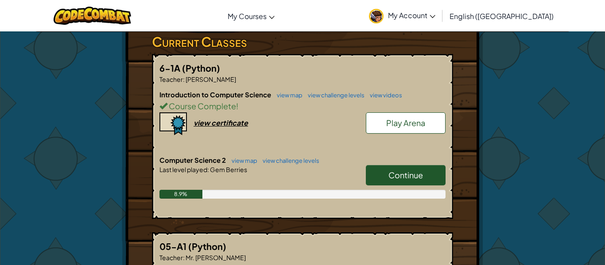
click at [285, 130] on div "Introduction to Computer Science view map view challenge levels view videos Cou…" at bounding box center [302, 123] width 286 height 66
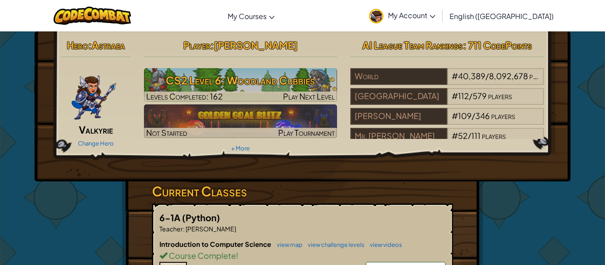
scroll to position [0, 0]
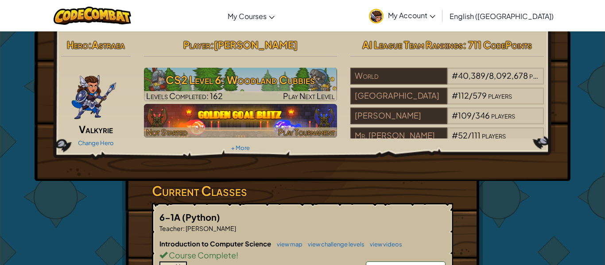
click at [286, 132] on span "Play Tournament" at bounding box center [306, 132] width 57 height 10
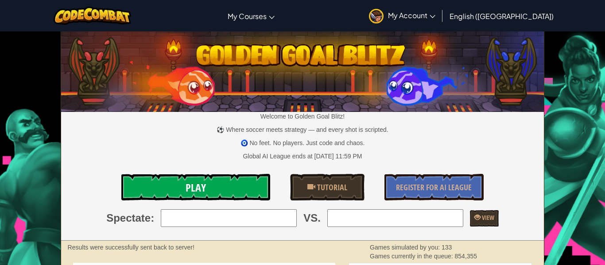
click at [243, 183] on link "Play" at bounding box center [195, 187] width 149 height 27
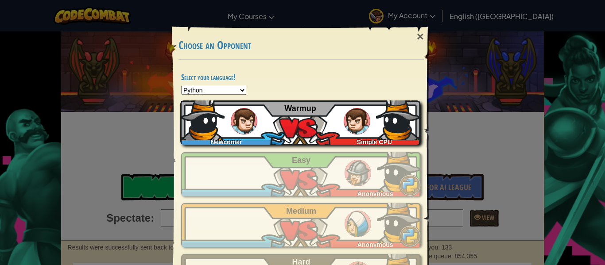
click at [290, 134] on div "Newcomer Simple CPU Warmup" at bounding box center [300, 122] width 240 height 44
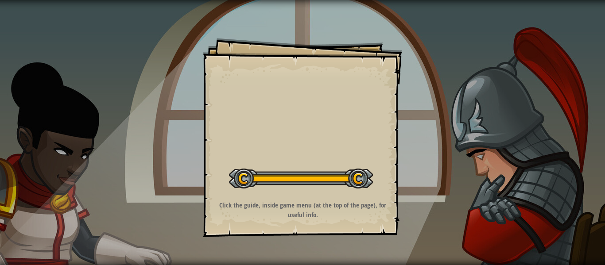
click at [0, 0] on button "Start Level" at bounding box center [0, 0] width 0 height 0
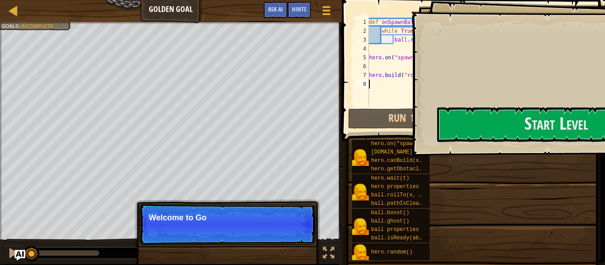
click at [537, 129] on span at bounding box center [474, 57] width 270 height 167
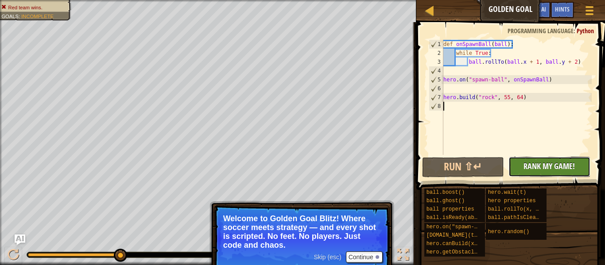
click at [532, 169] on span "Rank My Game!" at bounding box center [548, 166] width 51 height 11
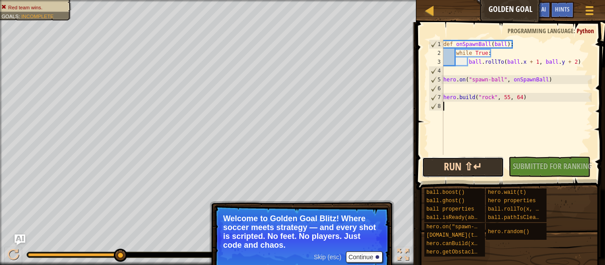
click at [487, 167] on button "Run ⇧↵" at bounding box center [463, 167] width 82 height 20
click at [366, 259] on button "Continue" at bounding box center [364, 257] width 37 height 12
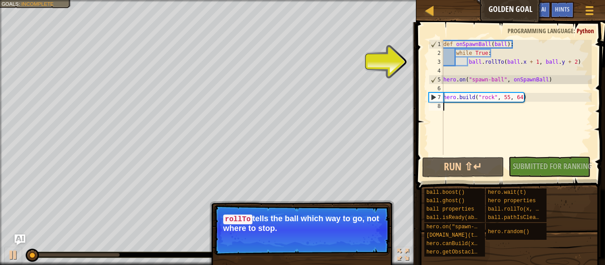
click at [346, 232] on p "[PERSON_NAME] tells the ball which way to go, not where to stop." at bounding box center [301, 223] width 157 height 19
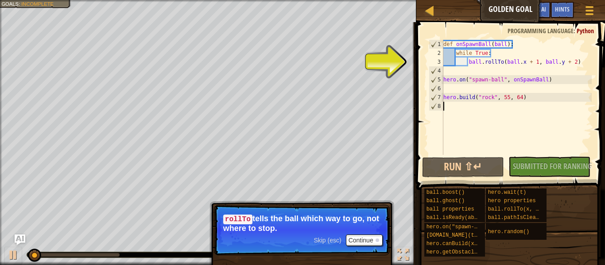
click at [346, 232] on p "[PERSON_NAME] tells the ball which way to go, not where to stop." at bounding box center [301, 223] width 157 height 19
click at [355, 244] on button "Continue" at bounding box center [364, 241] width 37 height 12
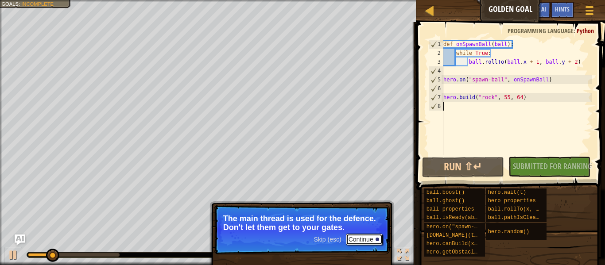
click at [361, 243] on button "Continue" at bounding box center [364, 240] width 37 height 12
click at [359, 239] on button "Continue" at bounding box center [364, 240] width 37 height 12
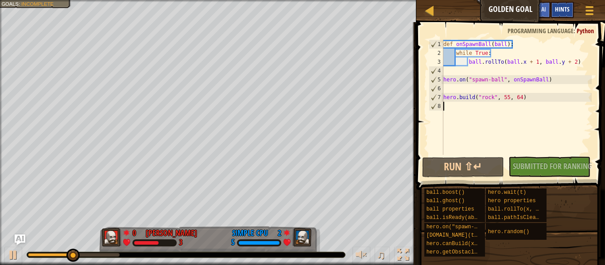
click at [557, 10] on span "Hints" at bounding box center [562, 9] width 15 height 8
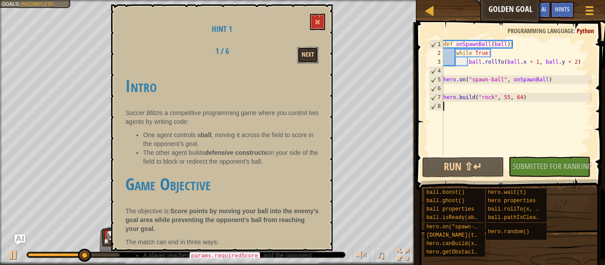
click at [312, 55] on button "Next" at bounding box center [307, 55] width 21 height 16
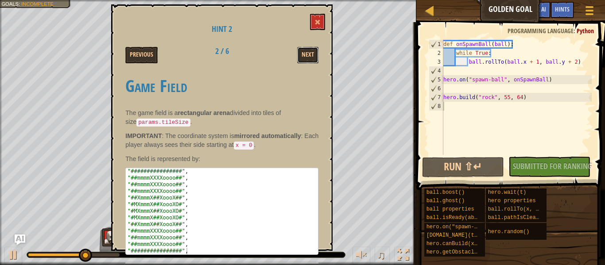
click at [312, 55] on button "Next" at bounding box center [307, 55] width 21 height 16
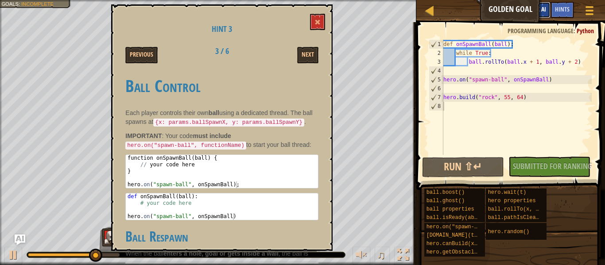
click at [541, 10] on span "Ask AI" at bounding box center [538, 9] width 15 height 8
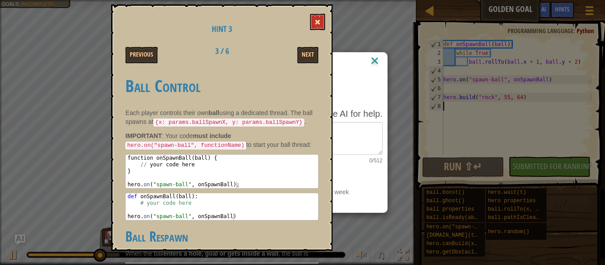
click at [318, 24] on span at bounding box center [317, 22] width 6 height 6
click at [319, 25] on span at bounding box center [317, 22] width 6 height 6
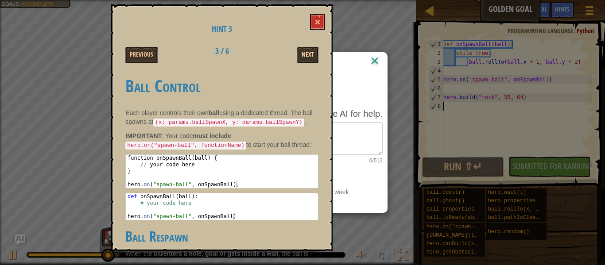
click at [314, 50] on button "Next" at bounding box center [307, 55] width 21 height 16
click at [312, 52] on button "Next" at bounding box center [307, 55] width 21 height 16
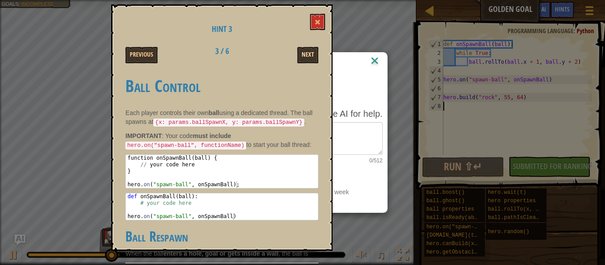
click at [312, 52] on button "Next" at bounding box center [307, 55] width 21 height 16
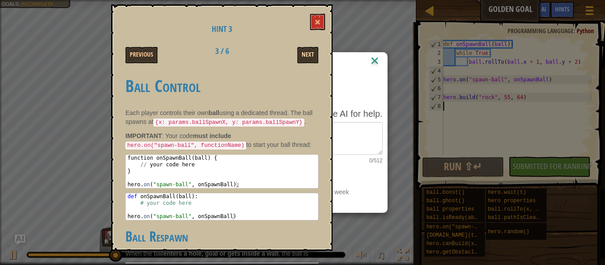
click at [312, 52] on button "Next" at bounding box center [307, 55] width 21 height 16
click at [316, 19] on span at bounding box center [317, 22] width 6 height 6
click at [321, 24] on button at bounding box center [317, 22] width 15 height 16
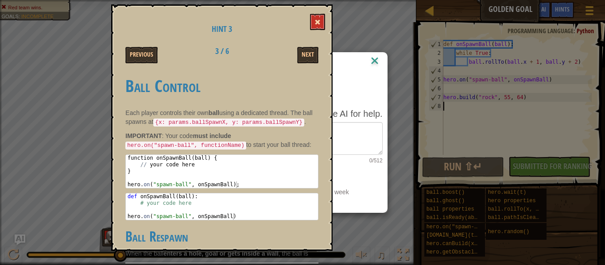
click at [316, 23] on span at bounding box center [317, 22] width 6 height 6
click at [316, 22] on span at bounding box center [317, 22] width 6 height 6
click at [309, 51] on button "Next" at bounding box center [307, 55] width 21 height 16
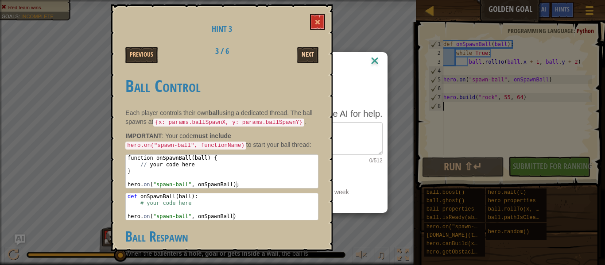
click at [309, 51] on button "Next" at bounding box center [307, 55] width 21 height 16
drag, startPoint x: 309, startPoint y: 51, endPoint x: 356, endPoint y: 61, distance: 48.3
click at [337, 1] on body "Ladder Golden Goal Game Menu Done Hints Ask AI 1 הההההההההההההההההההההההההההההה…" at bounding box center [302, 0] width 605 height 1
click at [376, 60] on img at bounding box center [375, 61] width 12 height 13
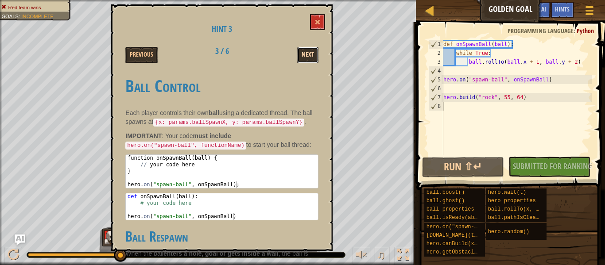
click at [305, 51] on button "Next" at bounding box center [307, 55] width 21 height 16
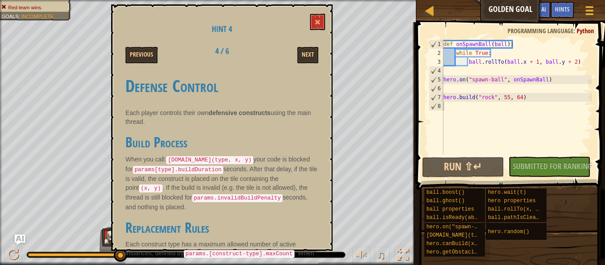
click at [305, 51] on button "Next" at bounding box center [307, 55] width 21 height 16
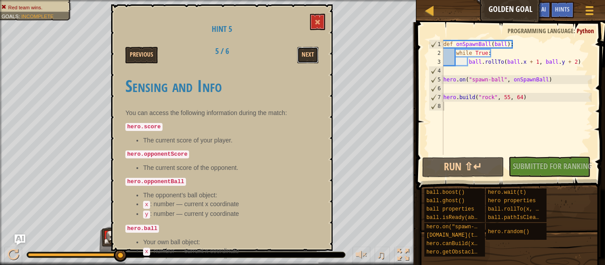
click at [305, 51] on button "Next" at bounding box center [307, 55] width 21 height 16
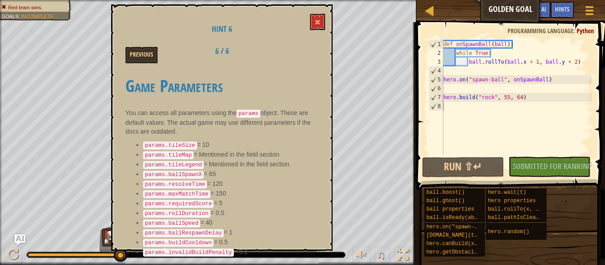
click at [305, 51] on div "Previous 6 / 6" at bounding box center [222, 55] width 206 height 16
drag, startPoint x: 322, startPoint y: 27, endPoint x: 328, endPoint y: 25, distance: 6.2
click at [328, 25] on div "Hint 6 Previous 6 / 6 Game Parameters You can access all parameters using the p…" at bounding box center [221, 127] width 221 height 247
click at [318, 25] on span at bounding box center [317, 22] width 6 height 6
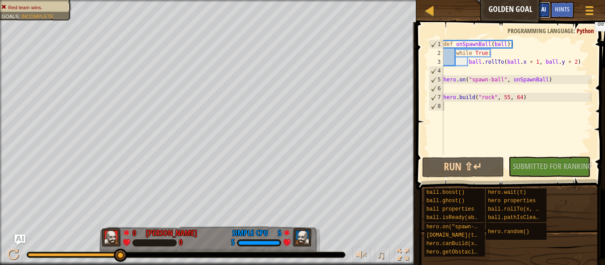
click at [543, 14] on button "Ask AI" at bounding box center [538, 10] width 24 height 16
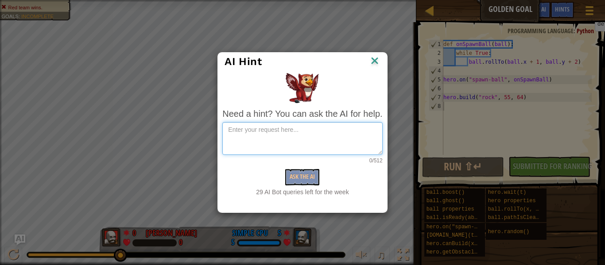
drag, startPoint x: 292, startPoint y: 132, endPoint x: 297, endPoint y: 138, distance: 7.8
click at [295, 135] on textarea at bounding box center [302, 138] width 160 height 33
click at [378, 64] on img at bounding box center [375, 61] width 12 height 13
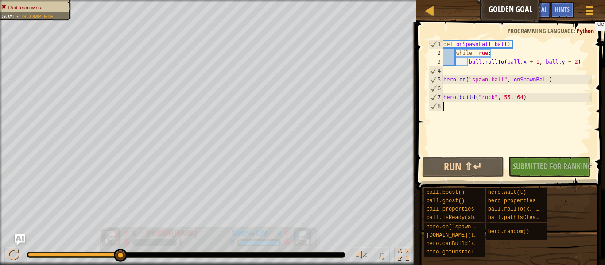
click at [292, 226] on div "5 Simple CPU 5" at bounding box center [261, 237] width 108 height 22
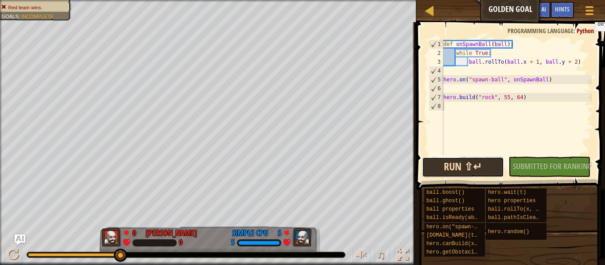
drag, startPoint x: 467, startPoint y: 166, endPoint x: 464, endPoint y: 170, distance: 5.3
click at [466, 166] on button "Run ⇧↵" at bounding box center [463, 167] width 82 height 20
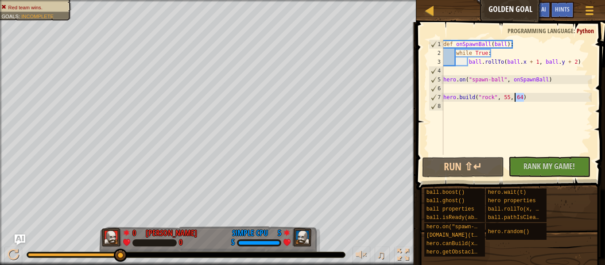
drag, startPoint x: 537, startPoint y: 101, endPoint x: 509, endPoint y: 100, distance: 27.9
click at [509, 100] on div "def onSpawnBall ( ball ) : while True : ball . rollTo ( ball . x + 1 , ball . y…" at bounding box center [516, 106] width 150 height 133
type textarea "[DOMAIN_NAME]("rock", 55, 64)"
click at [545, 96] on div "def onSpawnBall ( ball ) : while True : ball . rollTo ( ball . x + 1 , ball . y…" at bounding box center [516, 97] width 150 height 115
drag, startPoint x: 545, startPoint y: 96, endPoint x: 475, endPoint y: 99, distance: 70.0
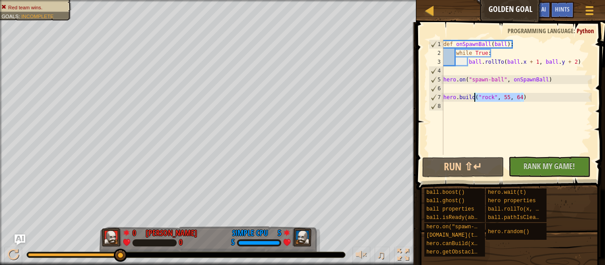
click at [475, 99] on div "def onSpawnBall ( ball ) : while True : ball . rollTo ( ball . x + 1 , ball . y…" at bounding box center [516, 106] width 150 height 133
click at [532, 98] on div "def onSpawnBall ( ball ) : while True : ball . rollTo ( ball . x + 1 , ball . y…" at bounding box center [516, 97] width 150 height 115
drag, startPoint x: 532, startPoint y: 98, endPoint x: 437, endPoint y: 97, distance: 94.3
click at [437, 97] on div "[DOMAIN_NAME]("rock", 55, 64) 1 2 3 4 5 6 7 8 def onSpawnBall ( ball ) : while …" at bounding box center [509, 97] width 165 height 115
click at [447, 105] on div "def onSpawnBall ( ball ) : while True : ball . rollTo ( ball . x + 1 , ball . y…" at bounding box center [516, 106] width 150 height 133
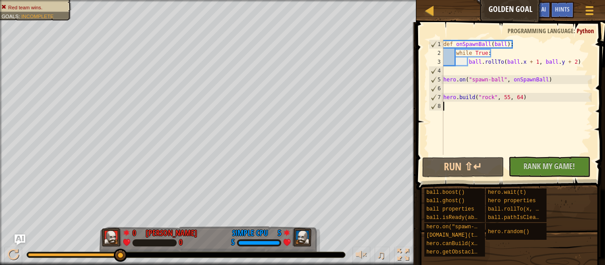
paste textarea "[DOMAIN_NAME]("rock", 55, 64)"
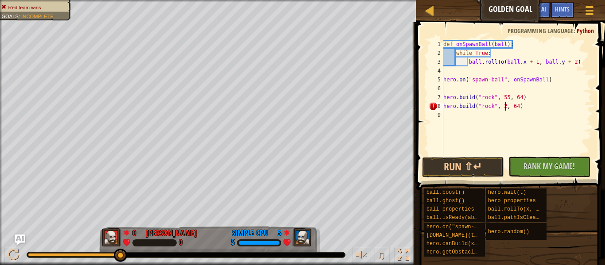
scroll to position [4, 9]
type textarea "[DOMAIN_NAME]("rock", 24, 76)"
paste textarea "[DOMAIN_NAME]("rock", 55, 64)"
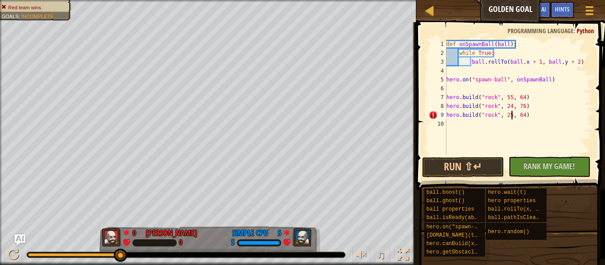
scroll to position [4, 9]
type textarea "[DOMAIN_NAME]("rock", 25, 65)"
paste textarea "[DOMAIN_NAME]("rock", 55, 64)"
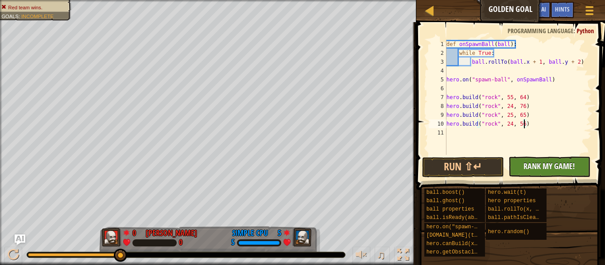
type textarea "[DOMAIN_NAME]("rock", 24, 56)"
click at [527, 170] on span "Rank My Game!" at bounding box center [548, 166] width 51 height 11
click at [486, 171] on button "Run ⇧↵" at bounding box center [463, 167] width 82 height 20
